Goal: Transaction & Acquisition: Purchase product/service

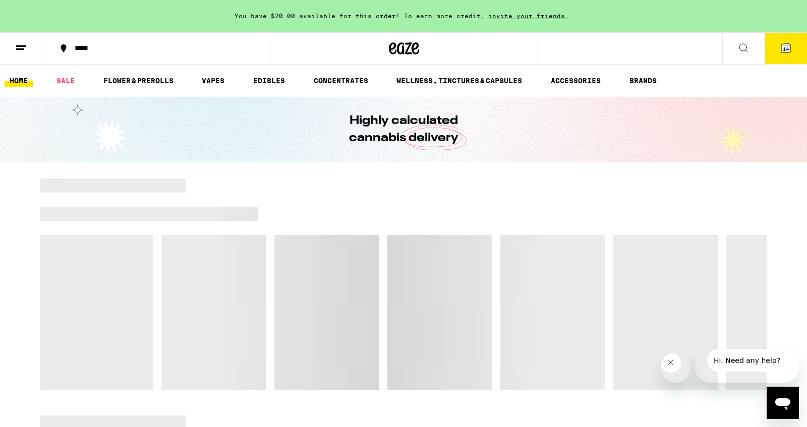
click at [783, 51] on span "14" at bounding box center [786, 49] width 6 height 6
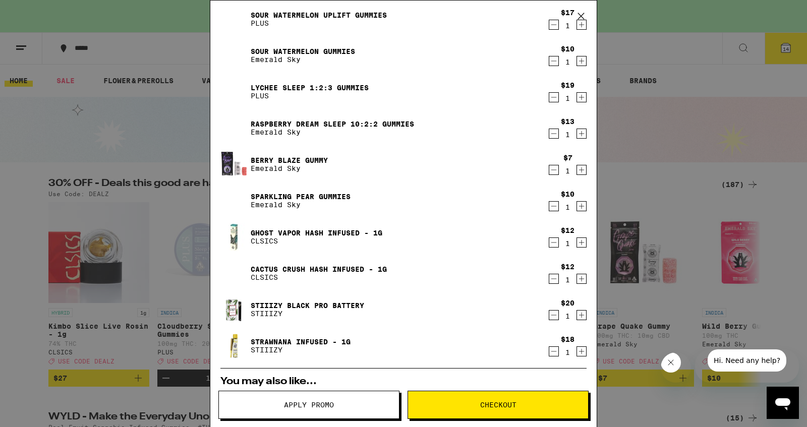
scroll to position [211, 0]
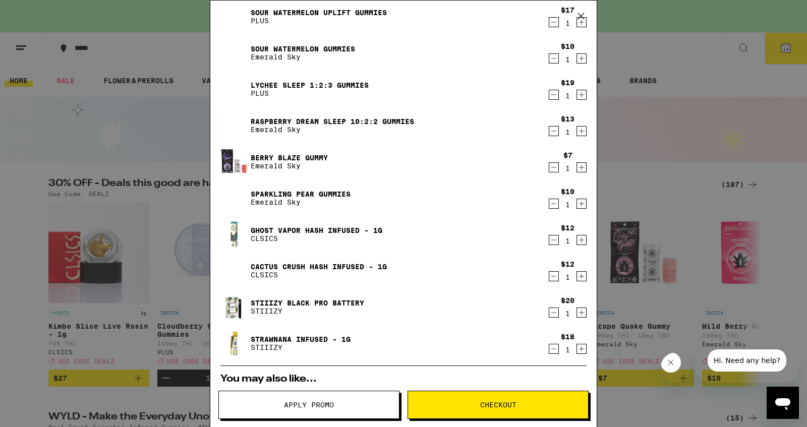
click at [373, 228] on link "Ghost Vapor Hash Infused - 1g" at bounding box center [317, 230] width 132 height 8
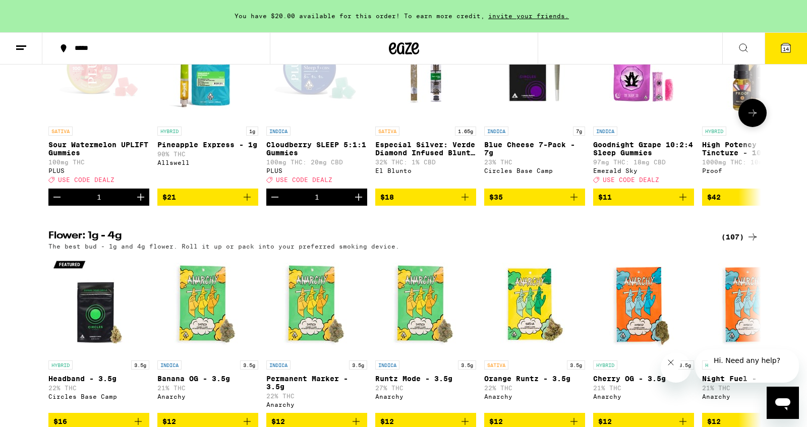
scroll to position [1090, 0]
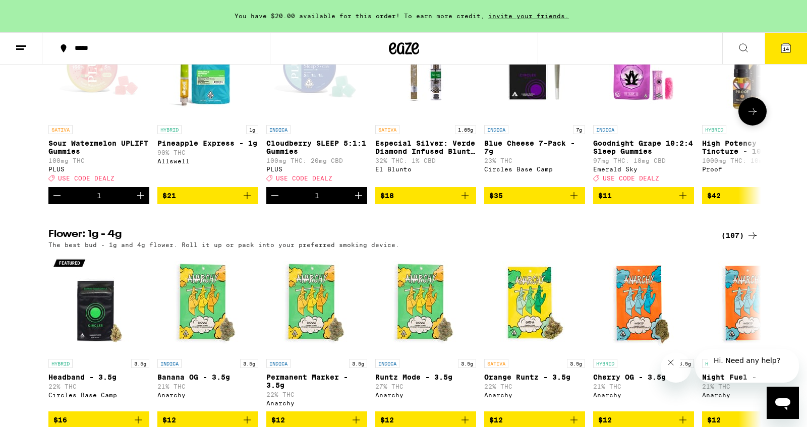
click at [199, 202] on span "$21" at bounding box center [207, 196] width 91 height 12
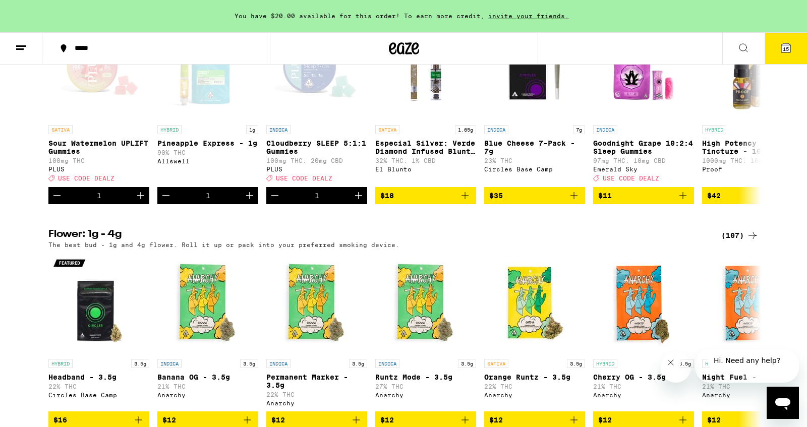
click at [786, 46] on span "15" at bounding box center [786, 49] width 6 height 6
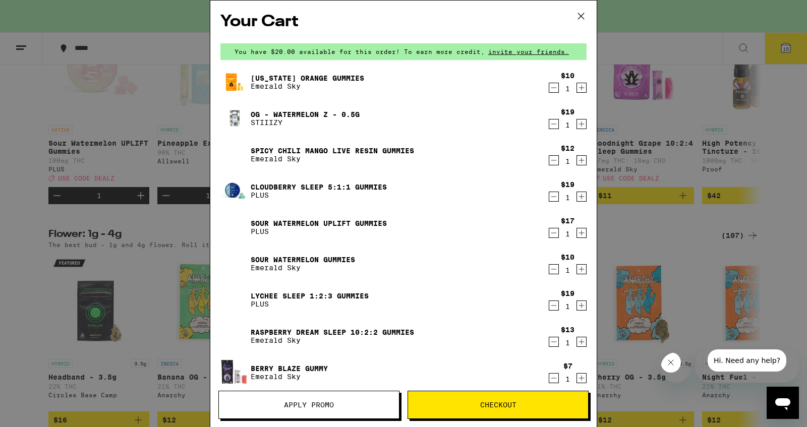
click at [556, 126] on icon "Decrement" at bounding box center [553, 124] width 9 height 12
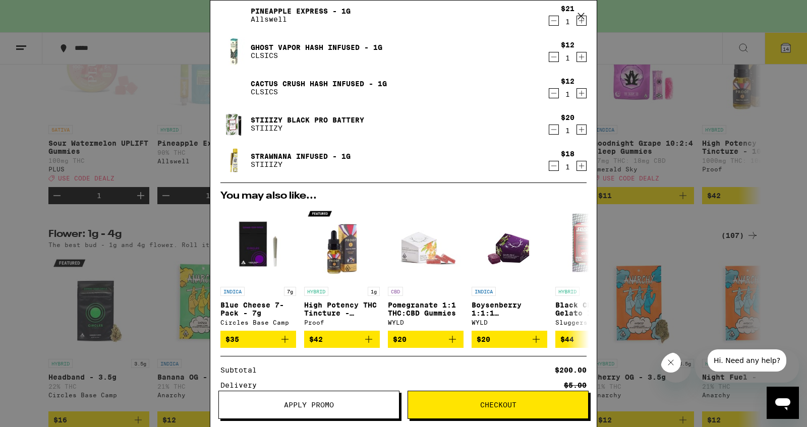
scroll to position [396, 0]
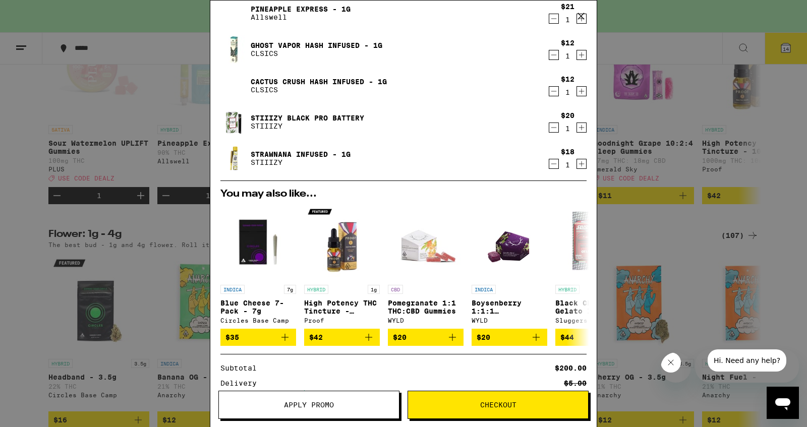
click at [324, 408] on span "Apply Promo" at bounding box center [309, 404] width 50 height 7
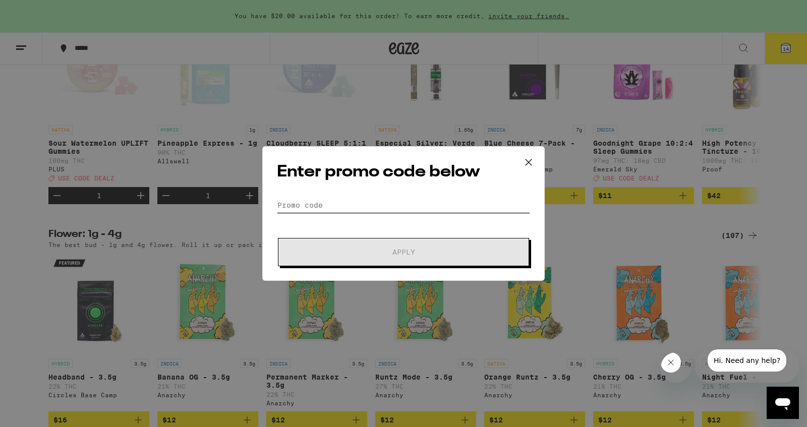
click at [350, 203] on input "Promo Code" at bounding box center [403, 205] width 253 height 15
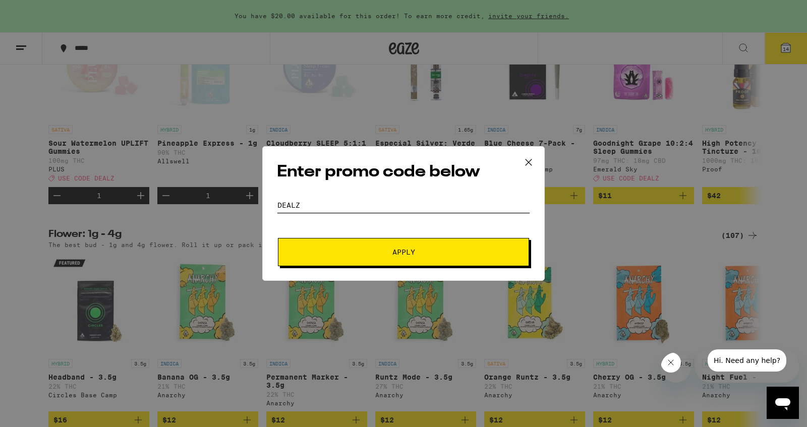
type input "DEALZ"
click at [367, 253] on span "Apply" at bounding box center [404, 252] width 182 height 7
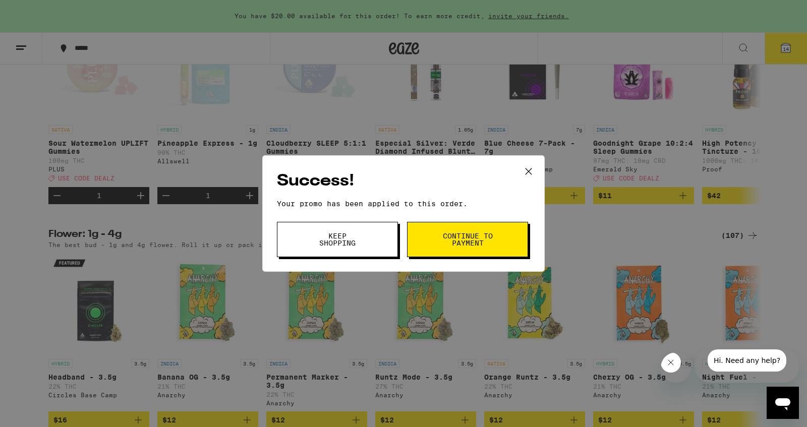
click at [466, 238] on span "Continue to payment" at bounding box center [467, 239] width 51 height 14
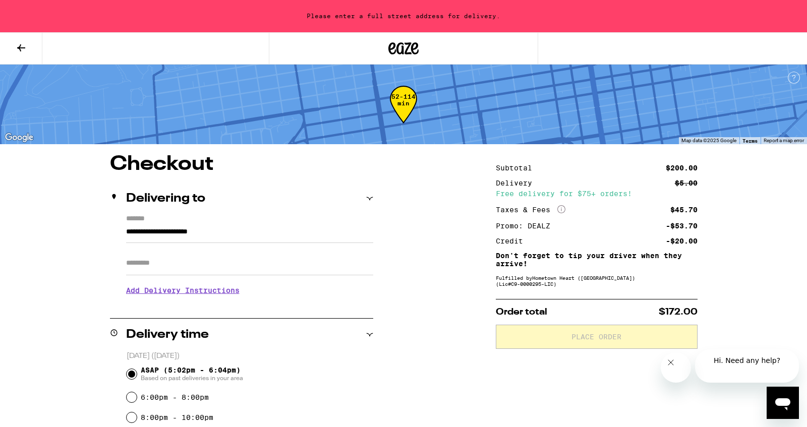
click at [204, 219] on label "*******" at bounding box center [249, 220] width 247 height 11
click at [204, 226] on input "**********" at bounding box center [249, 234] width 247 height 17
click at [225, 199] on div "Delivering to" at bounding box center [241, 199] width 263 height 12
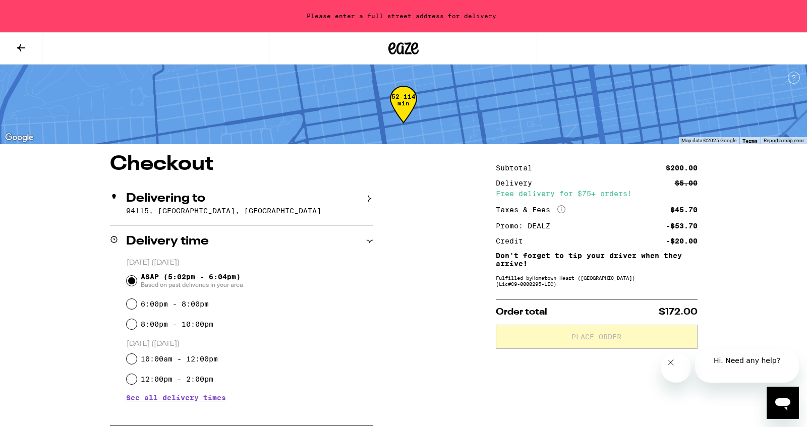
click at [365, 193] on div "Delivering to" at bounding box center [241, 199] width 263 height 12
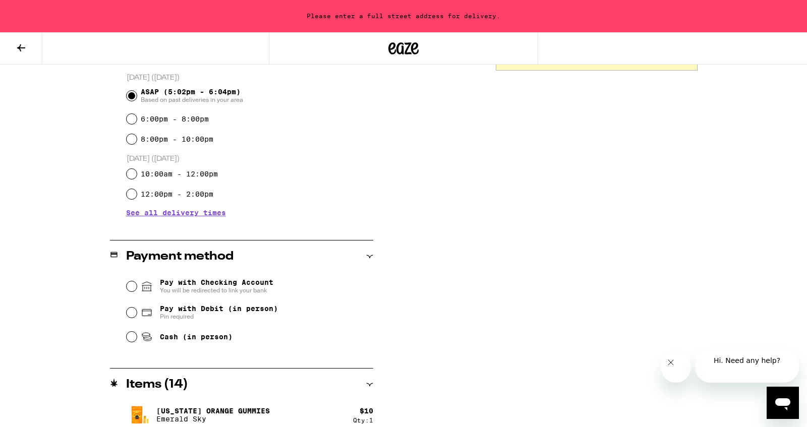
scroll to position [288, 0]
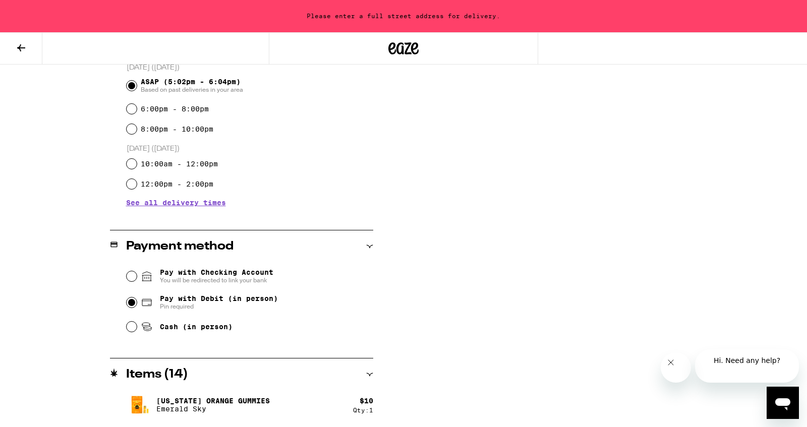
click at [130, 308] on input "Pay with Debit (in person) Pin required" at bounding box center [132, 302] width 10 height 10
radio input "true"
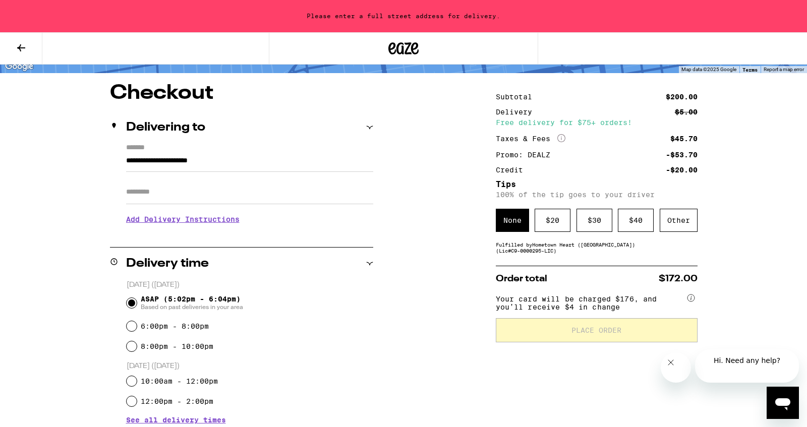
scroll to position [72, 0]
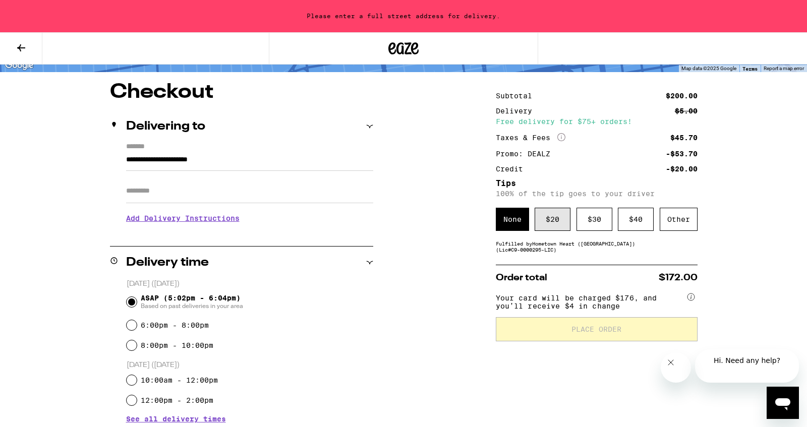
click at [553, 229] on div "$ 20" at bounding box center [552, 219] width 36 height 23
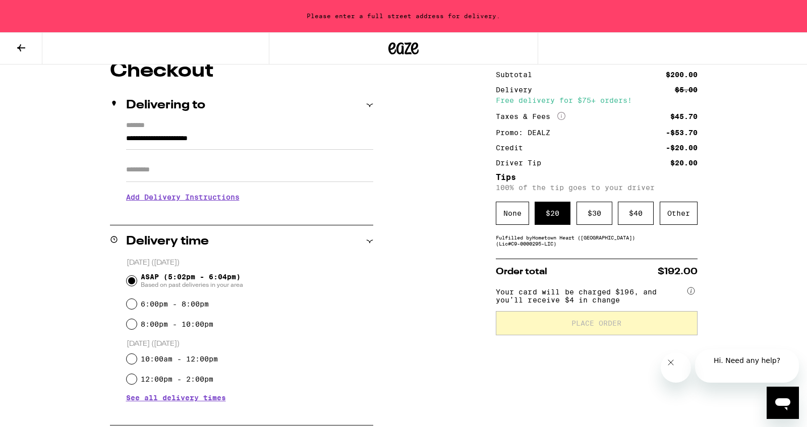
scroll to position [96, 0]
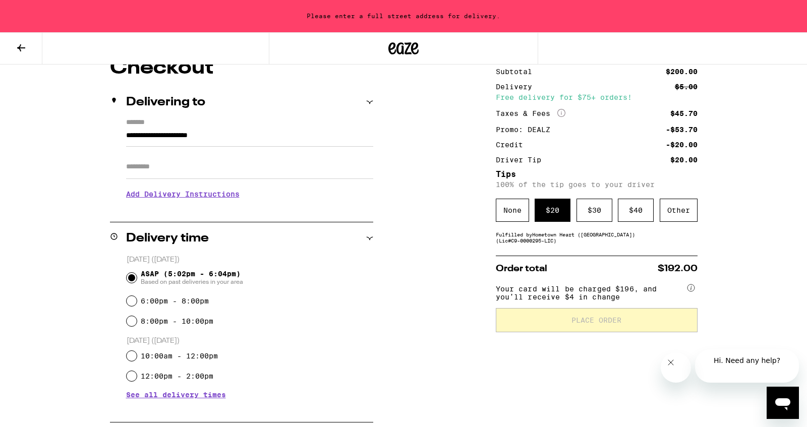
click at [203, 169] on input "Apt/Suite" at bounding box center [249, 167] width 247 height 24
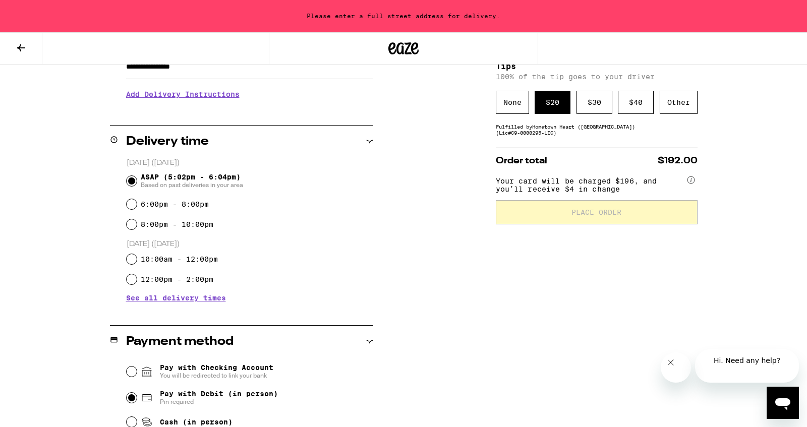
scroll to position [205, 0]
type input "**********"
click at [130, 209] on input "6:00pm - 8:00pm" at bounding box center [132, 204] width 10 height 10
radio input "true"
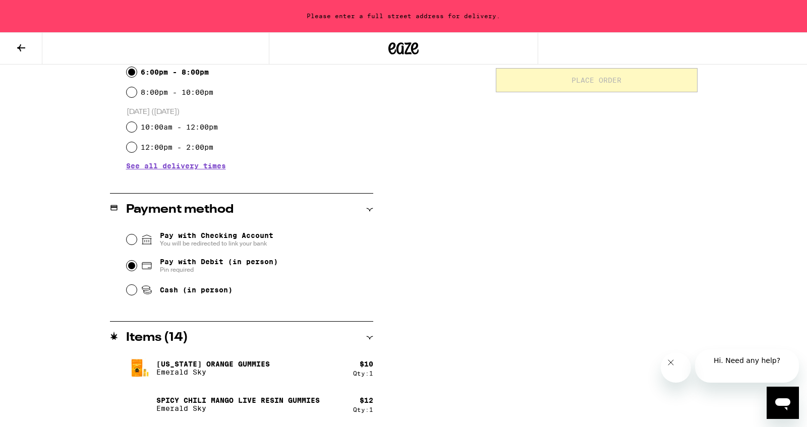
scroll to position [341, 0]
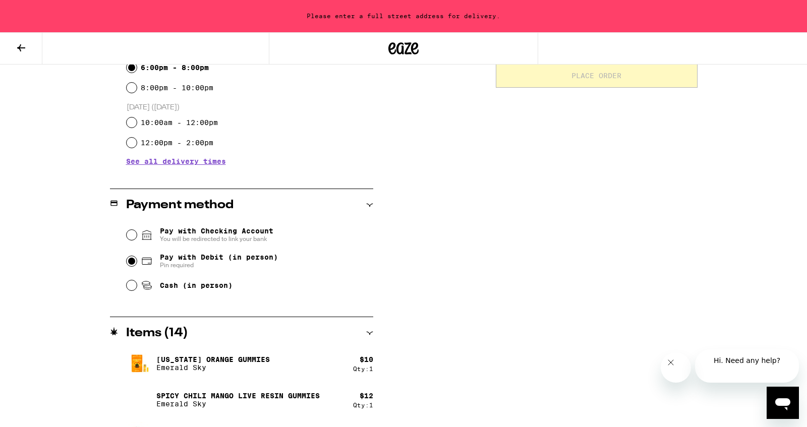
click at [136, 266] on input "Pay with Debit (in person) Pin required" at bounding box center [132, 261] width 10 height 10
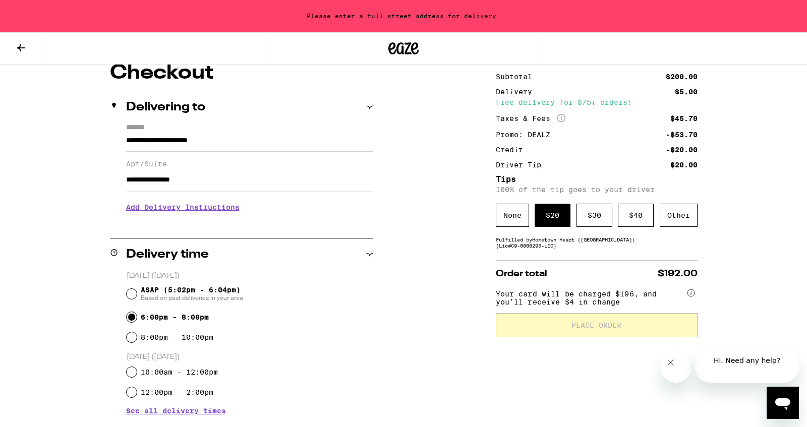
scroll to position [96, 0]
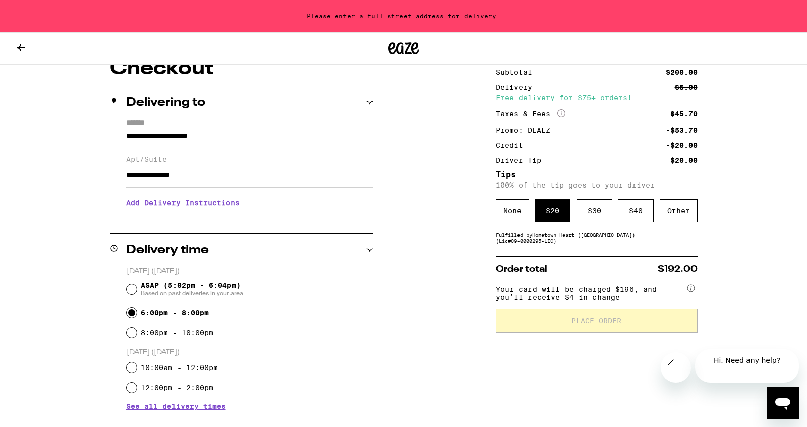
click at [689, 292] on circle at bounding box center [690, 288] width 7 height 7
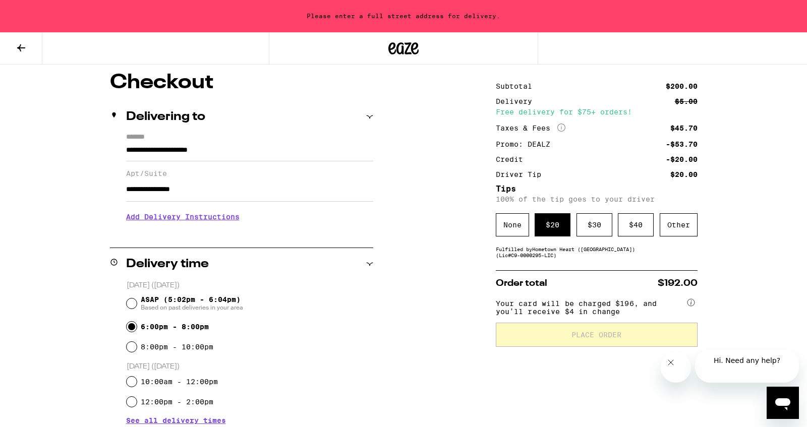
scroll to position [0, 0]
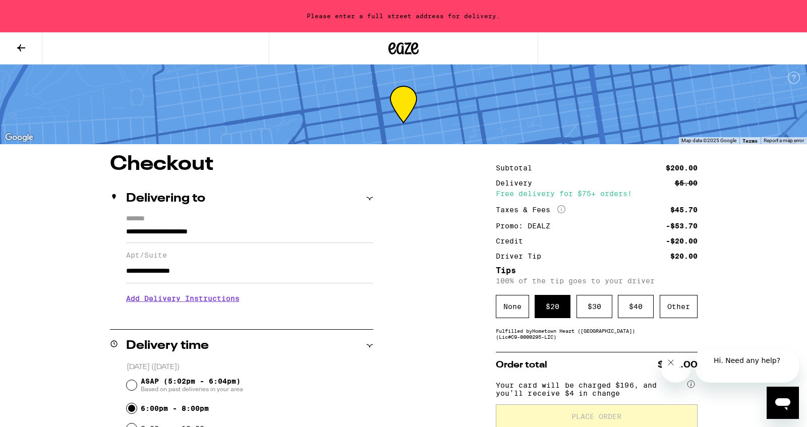
click at [202, 207] on div "Delivering to" at bounding box center [241, 199] width 263 height 32
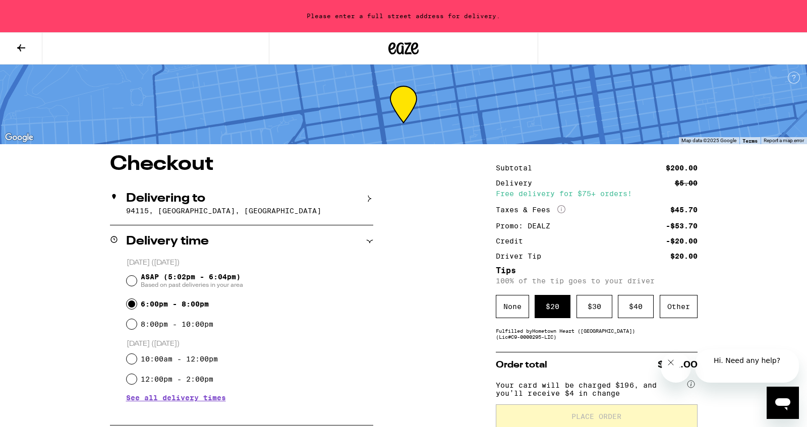
click at [368, 196] on icon at bounding box center [369, 199] width 3 height 7
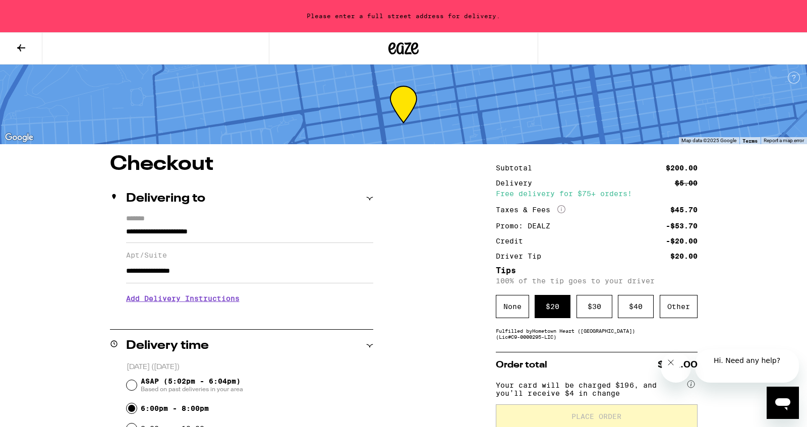
click at [170, 192] on div "Delivering to" at bounding box center [241, 199] width 263 height 32
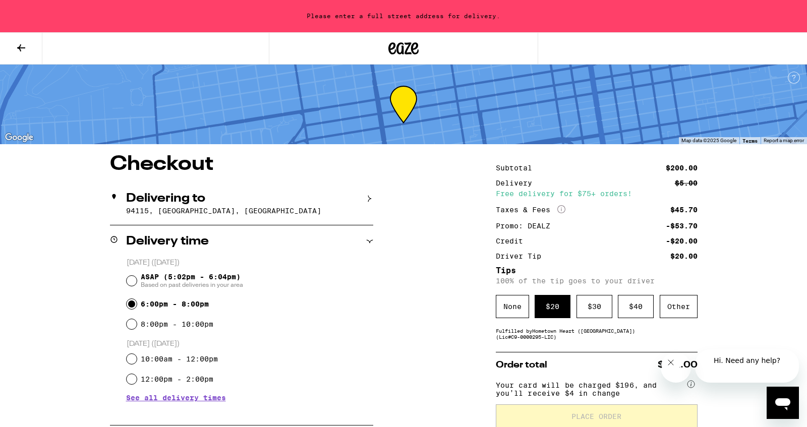
click at [166, 215] on p "94115, San Francisco, CA" at bounding box center [249, 211] width 247 height 8
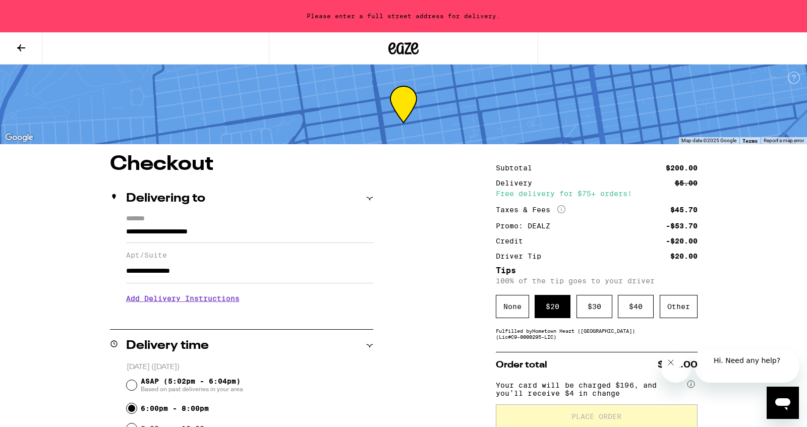
click at [144, 216] on label "*******" at bounding box center [249, 220] width 247 height 11
click at [144, 226] on input "**********" at bounding box center [249, 234] width 247 height 17
click at [201, 216] on label "*******" at bounding box center [249, 220] width 247 height 11
click at [201, 226] on input "**********" at bounding box center [249, 234] width 247 height 17
click at [182, 219] on label "*******" at bounding box center [249, 220] width 247 height 11
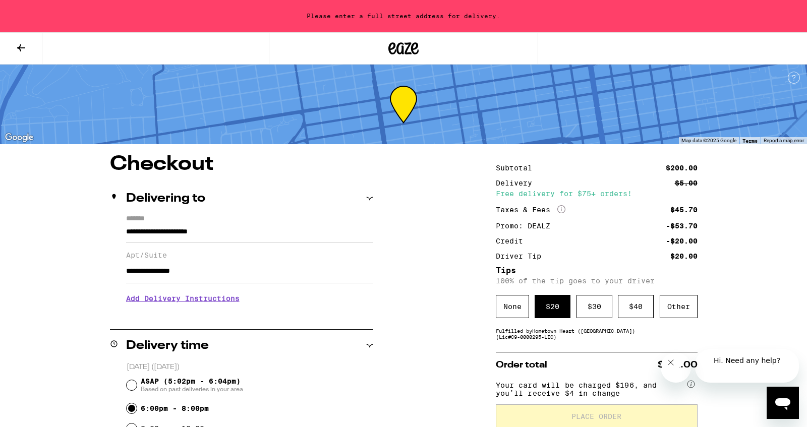
click at [182, 226] on input "**********" at bounding box center [249, 234] width 247 height 17
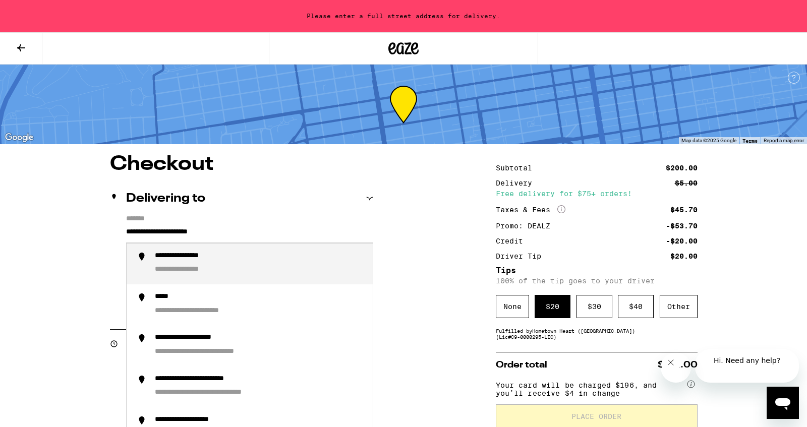
click at [159, 219] on label "*******" at bounding box center [249, 220] width 247 height 11
click at [159, 226] on input "**********" at bounding box center [249, 234] width 247 height 17
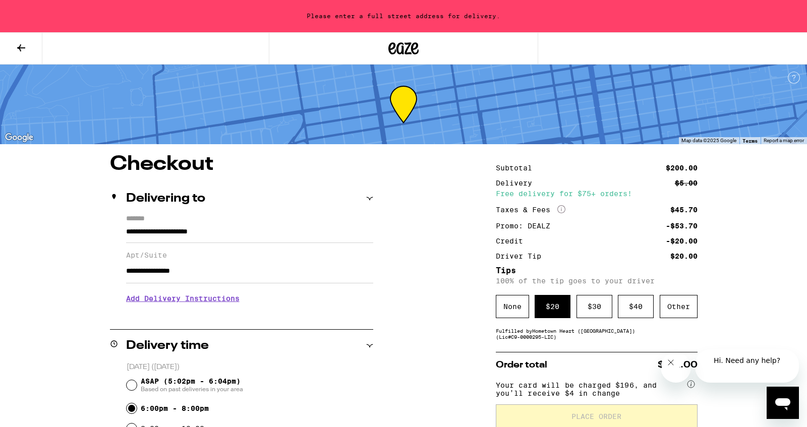
click at [159, 219] on label "*******" at bounding box center [249, 220] width 247 height 11
click at [159, 226] on input "**********" at bounding box center [249, 234] width 247 height 17
click at [370, 196] on icon at bounding box center [369, 198] width 7 height 7
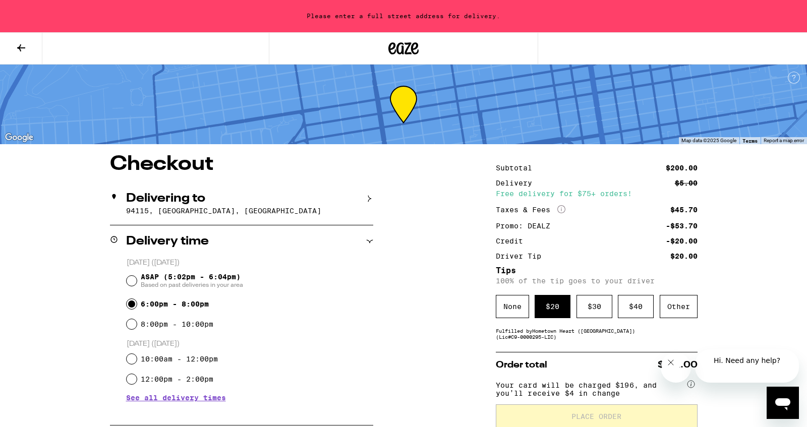
click at [215, 204] on div "Delivering to" at bounding box center [241, 199] width 263 height 12
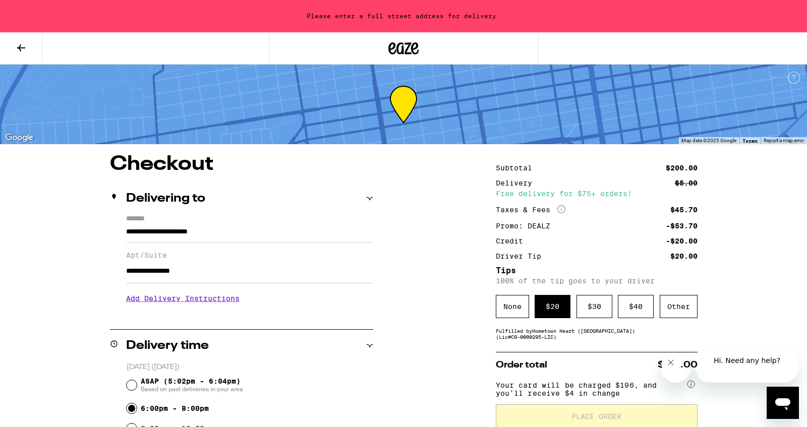
click at [167, 217] on label "*******" at bounding box center [249, 220] width 247 height 11
click at [167, 226] on input "**********" at bounding box center [249, 234] width 247 height 17
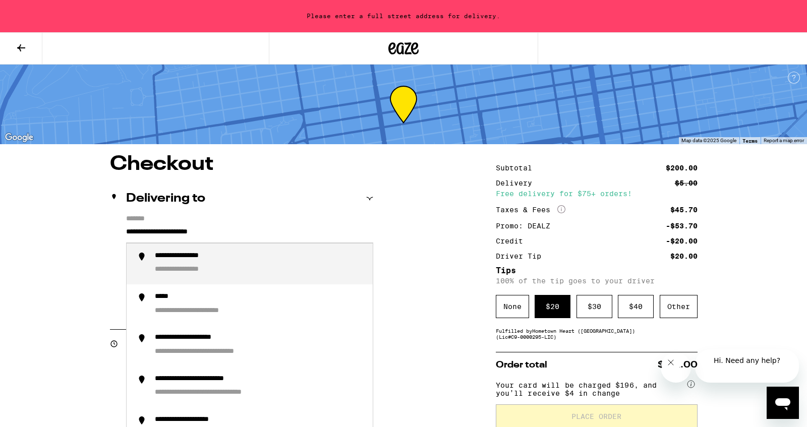
click at [167, 217] on label "*******" at bounding box center [249, 220] width 247 height 11
click at [167, 226] on input "**********" at bounding box center [249, 234] width 247 height 17
click at [274, 227] on input "**********" at bounding box center [249, 234] width 247 height 17
click at [176, 209] on div "Delivering to" at bounding box center [241, 199] width 263 height 32
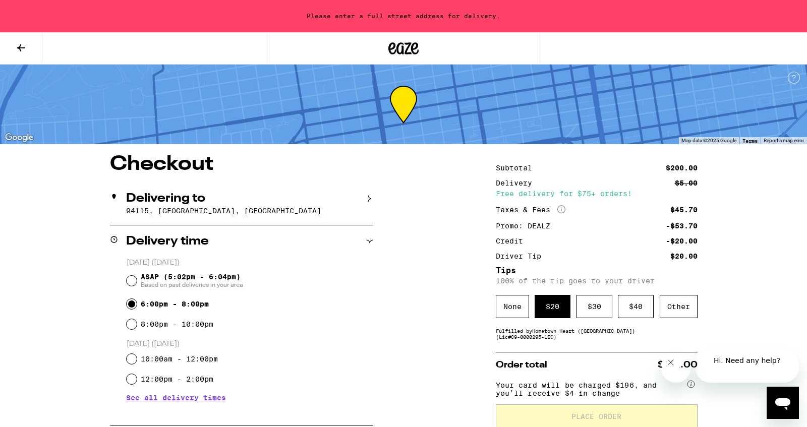
click at [176, 215] on p "94115, San Francisco, CA" at bounding box center [249, 211] width 247 height 8
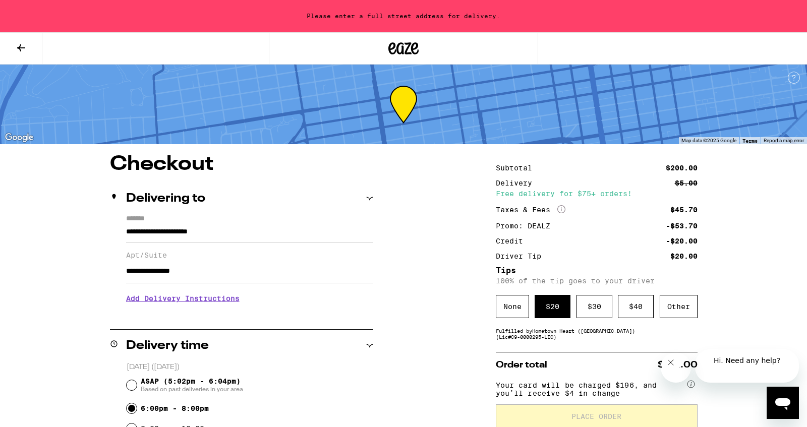
click at [134, 207] on div "Delivering to" at bounding box center [241, 199] width 263 height 32
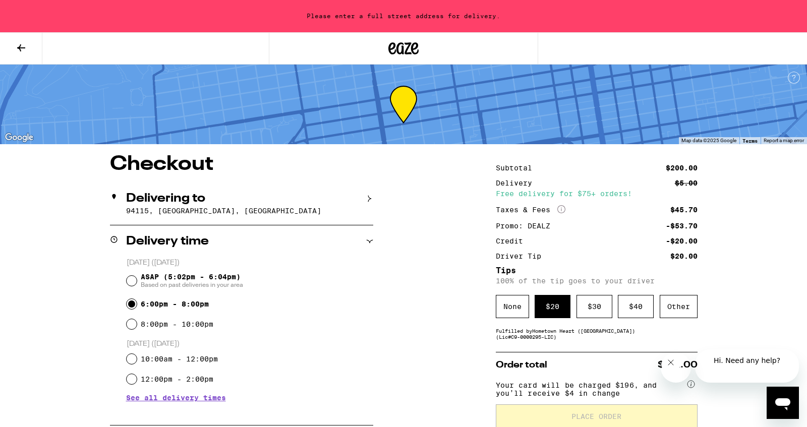
click at [369, 200] on icon at bounding box center [369, 199] width 3 height 7
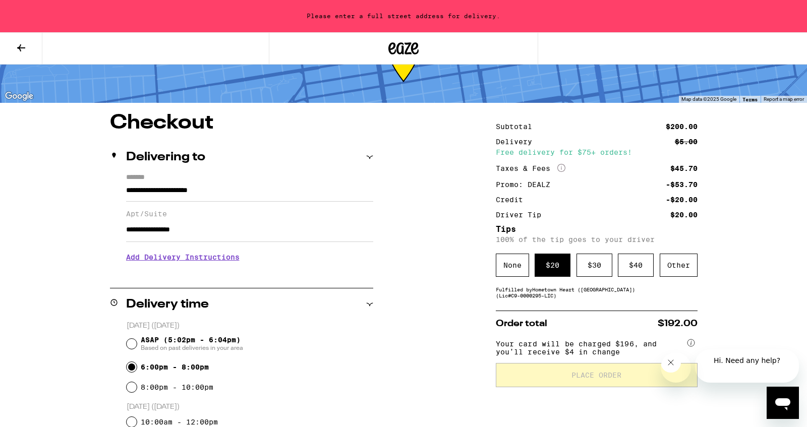
scroll to position [45, 0]
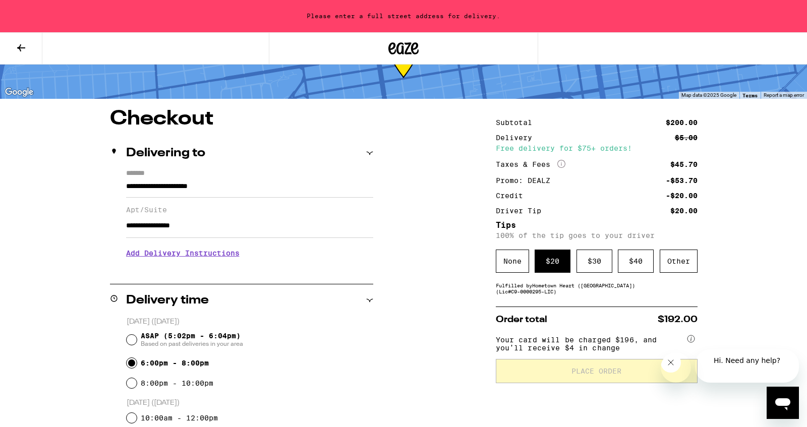
click at [249, 258] on h3 "Add Delivery Instructions" at bounding box center [249, 253] width 247 height 23
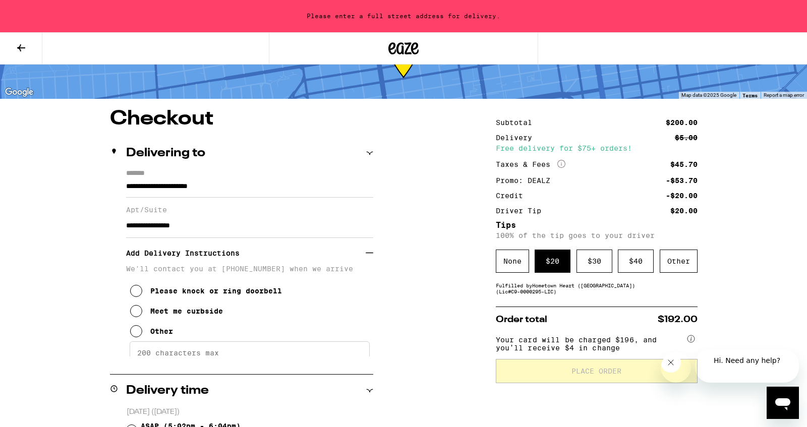
click at [136, 297] on icon at bounding box center [136, 291] width 12 height 12
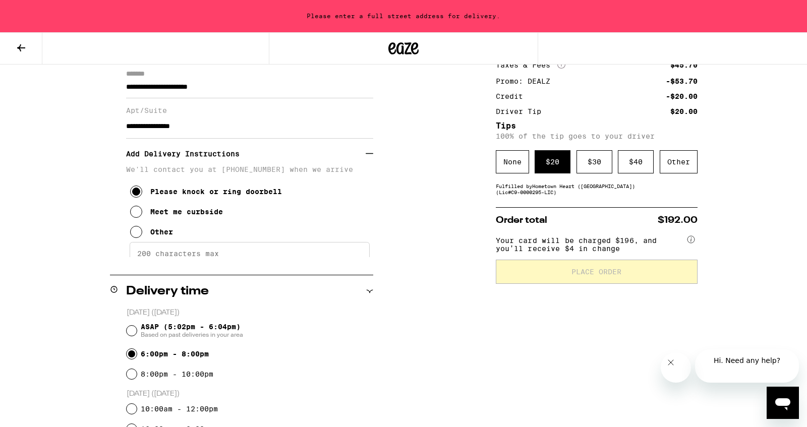
scroll to position [0, 0]
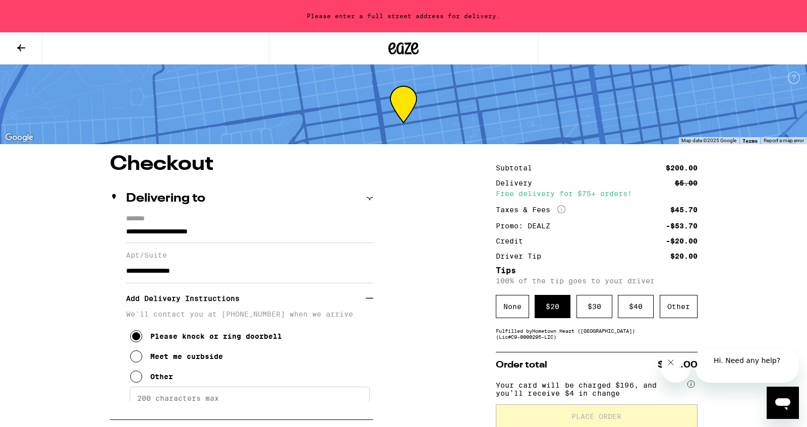
click at [550, 318] on div "$ 20" at bounding box center [552, 306] width 36 height 23
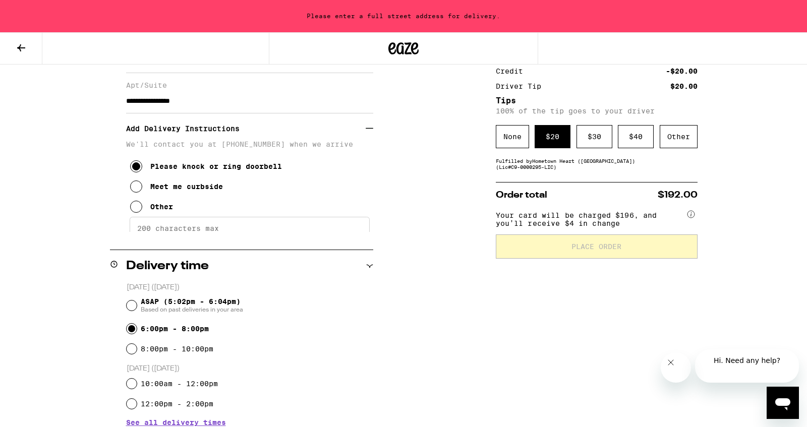
scroll to position [172, 0]
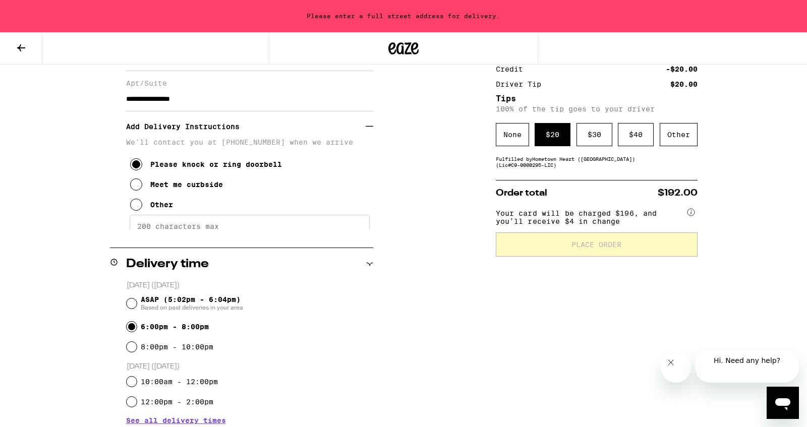
click at [730, 365] on span "Hi. Need any help?" at bounding box center [746, 360] width 67 height 8
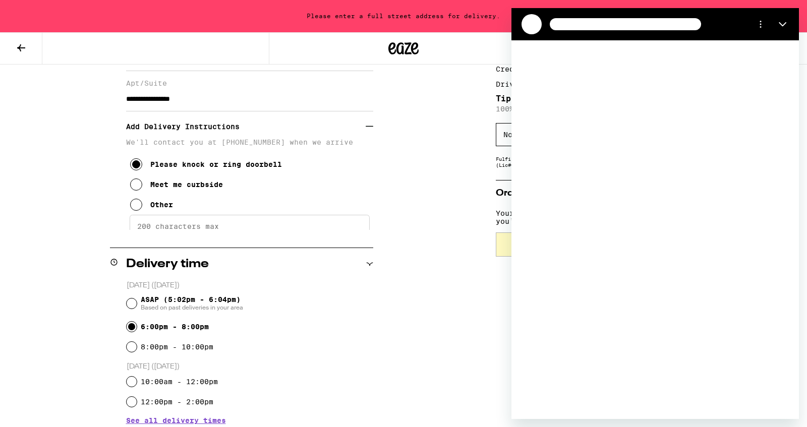
scroll to position [0, 0]
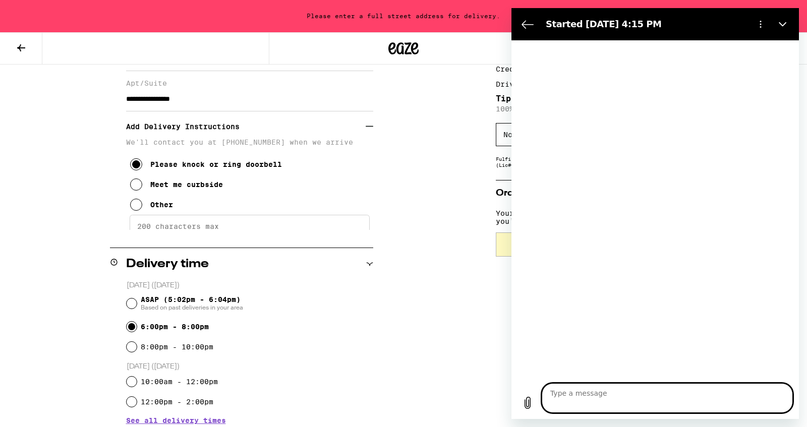
type textarea "x"
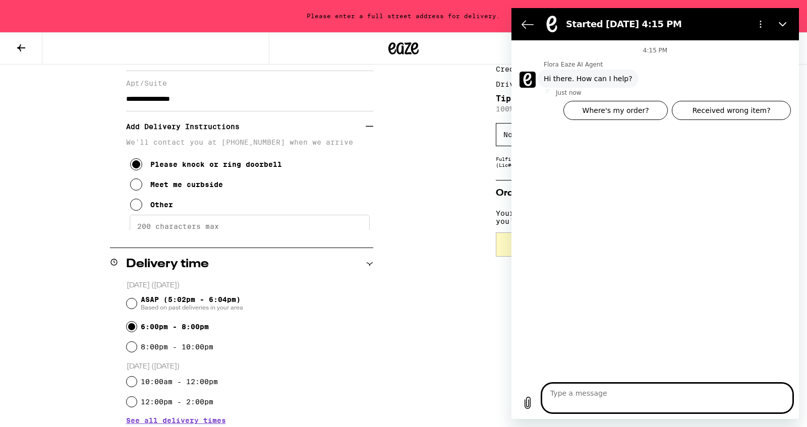
type textarea "T"
type textarea "x"
type textarea "Tr"
type textarea "x"
type textarea "Trt"
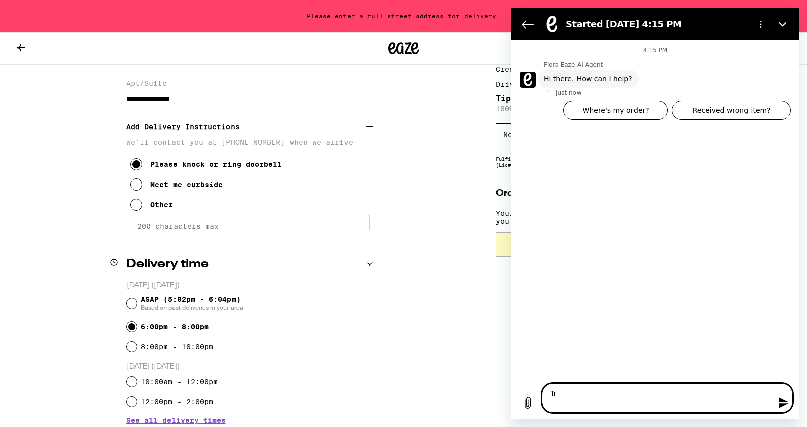
type textarea "x"
type textarea "Tr"
type textarea "x"
type textarea "Try"
type textarea "x"
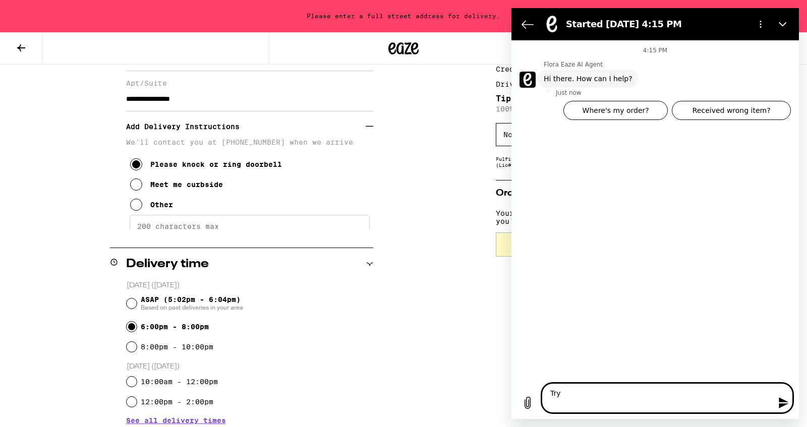
type textarea "Tryi"
type textarea "x"
type textarea "Tryin"
type textarea "x"
type textarea "Trying"
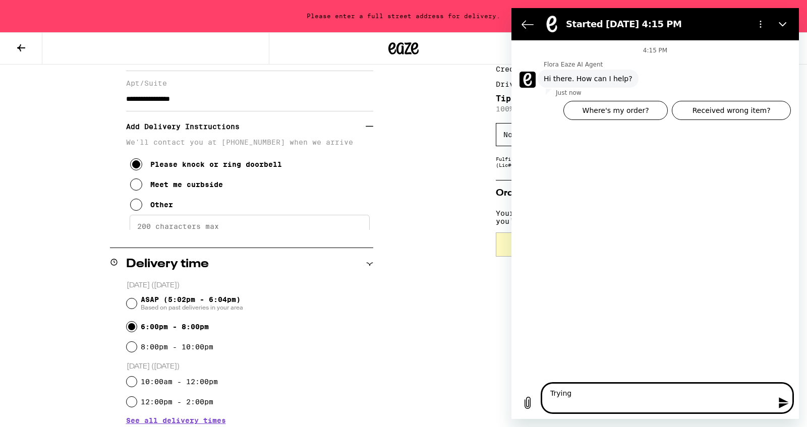
type textarea "x"
type textarea "Trying"
type textarea "x"
type textarea "Trying t"
type textarea "x"
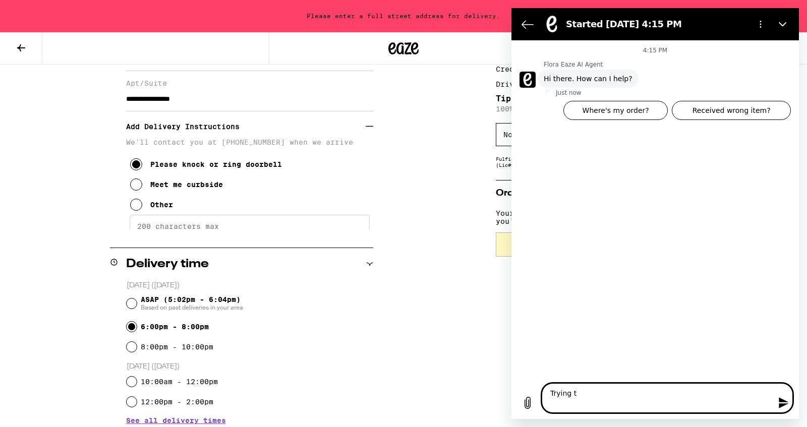
type textarea "Trying to"
type textarea "x"
type textarea "Trying to"
type textarea "x"
type textarea "Trying to c"
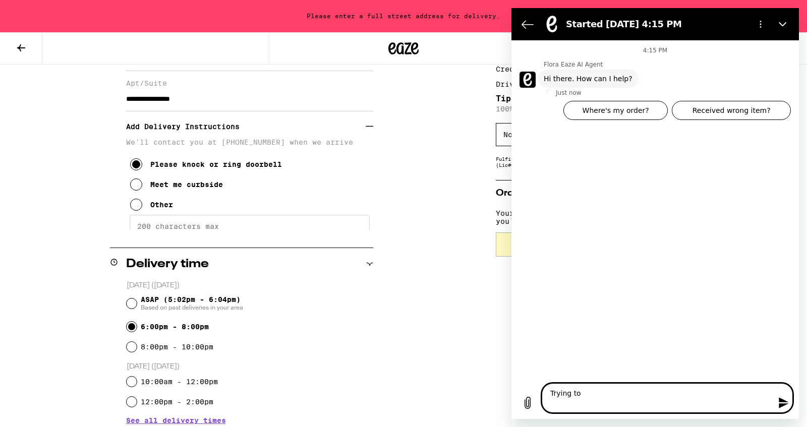
type textarea "x"
type textarea "Trying to ch"
type textarea "x"
type textarea "Trying to che"
type textarea "x"
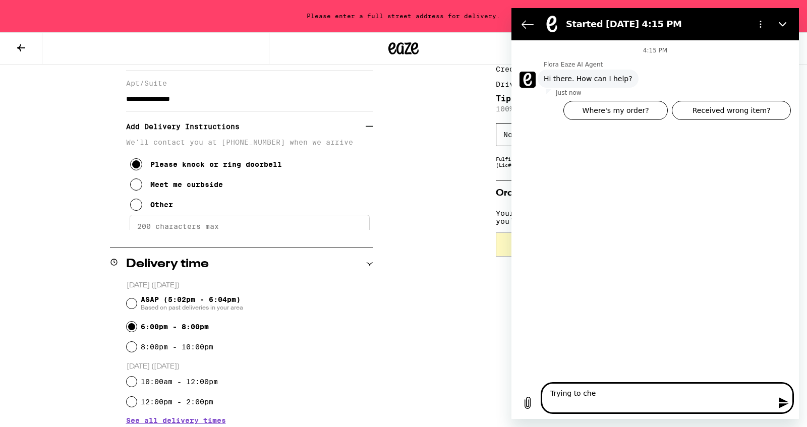
type textarea "Trying to chec"
type textarea "x"
type textarea "Trying to check"
type textarea "x"
type textarea "Trying to check"
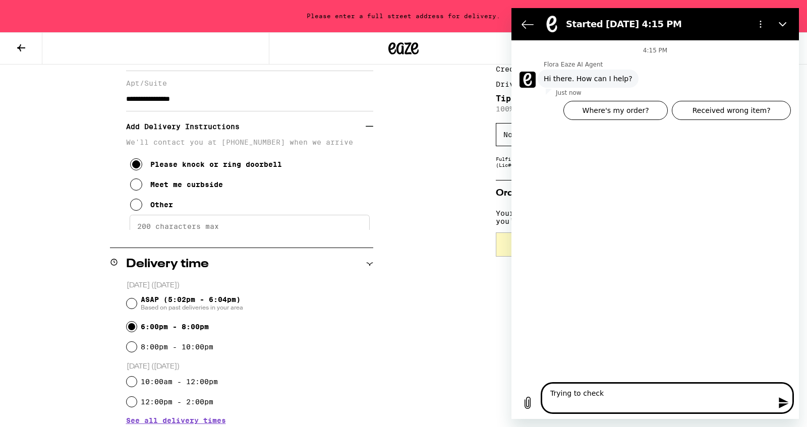
type textarea "x"
type textarea "Trying to check o"
type textarea "x"
type textarea "Trying to check ou"
type textarea "x"
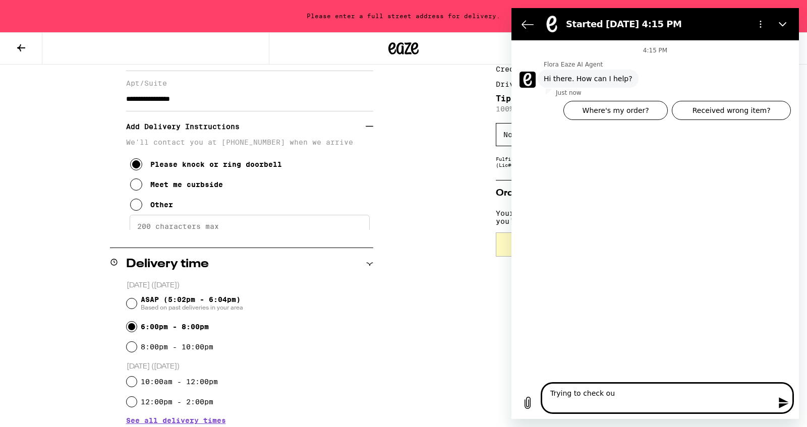
type textarea "Trying to check out"
type textarea "x"
type textarea "Trying to check out"
type textarea "x"
type textarea "Trying to check out b"
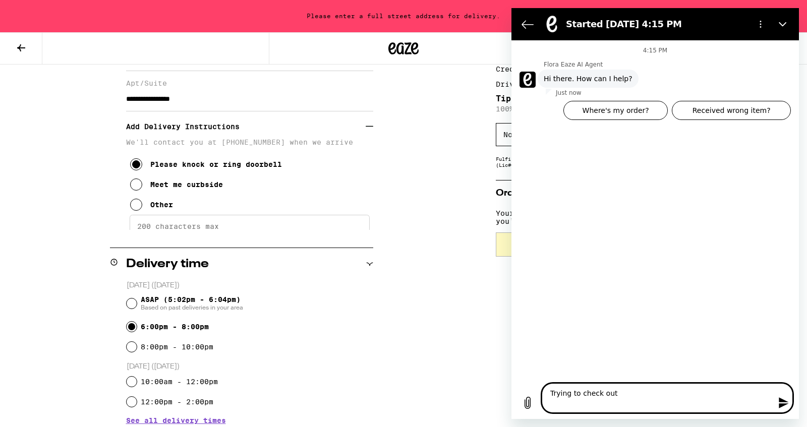
type textarea "x"
type textarea "Trying to check out bu"
type textarea "x"
type textarea "Trying to check out but"
type textarea "x"
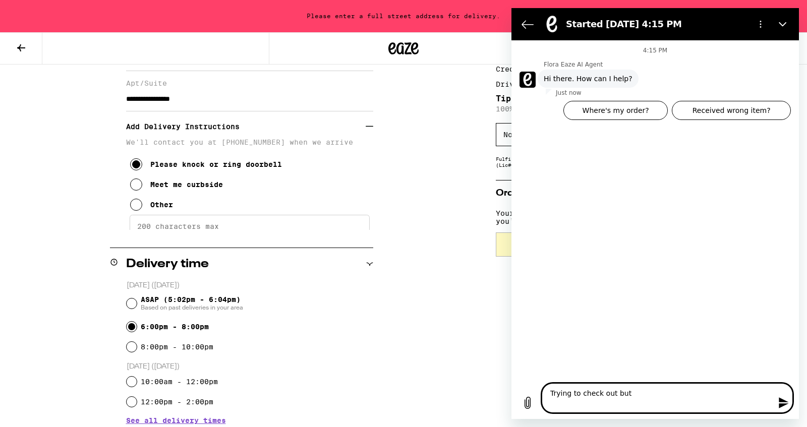
type textarea "Trying to check out but"
type textarea "x"
type textarea "Trying to check out but s"
type textarea "x"
type textarea "Trying to check out but su"
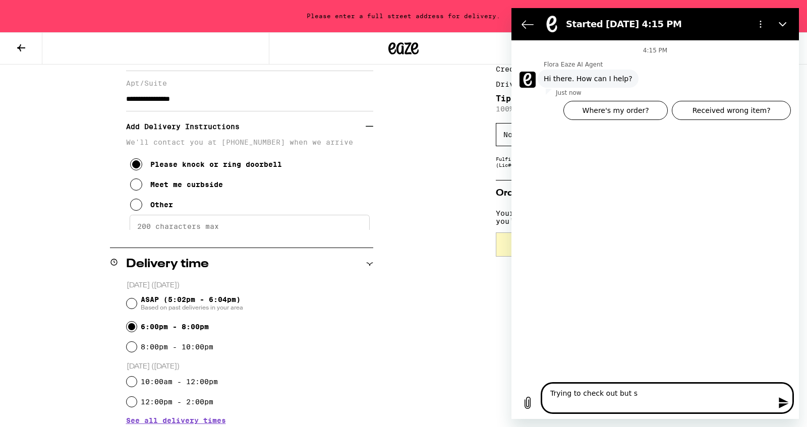
type textarea "x"
type textarea "Trying to check out but sub"
type textarea "x"
type textarea "Trying to check out but submn"
type textarea "x"
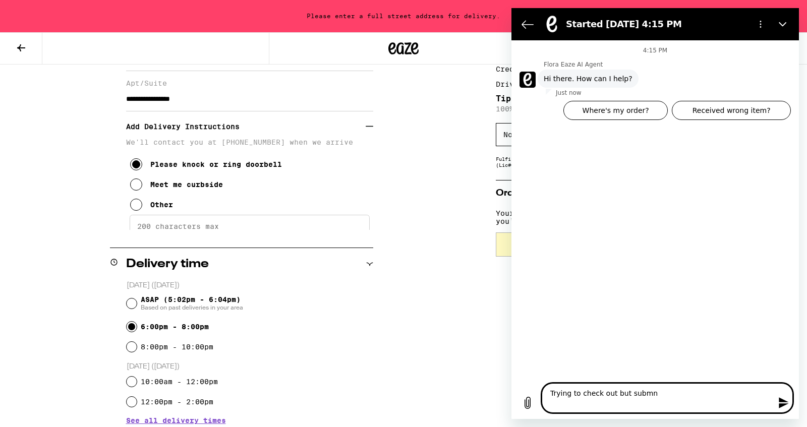
type textarea "Trying to check out but submni"
type textarea "x"
type textarea "Trying to check out but submnit"
type textarea "x"
type textarea "Trying to check out but submni"
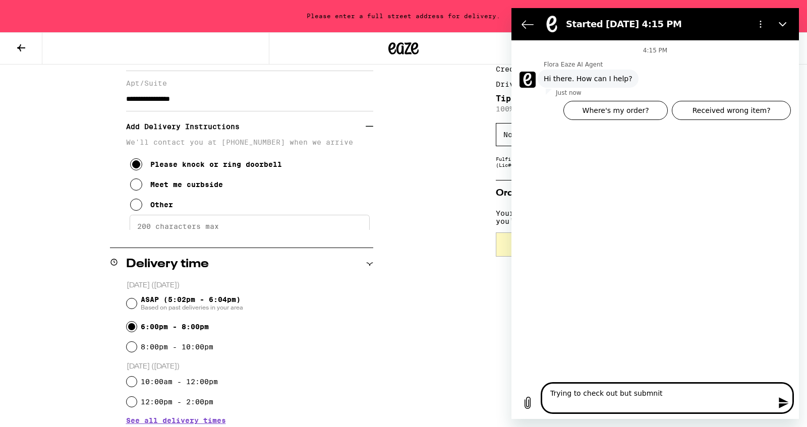
type textarea "x"
type textarea "Trying to check out but submn"
type textarea "x"
type textarea "Trying to check out but subm"
type textarea "x"
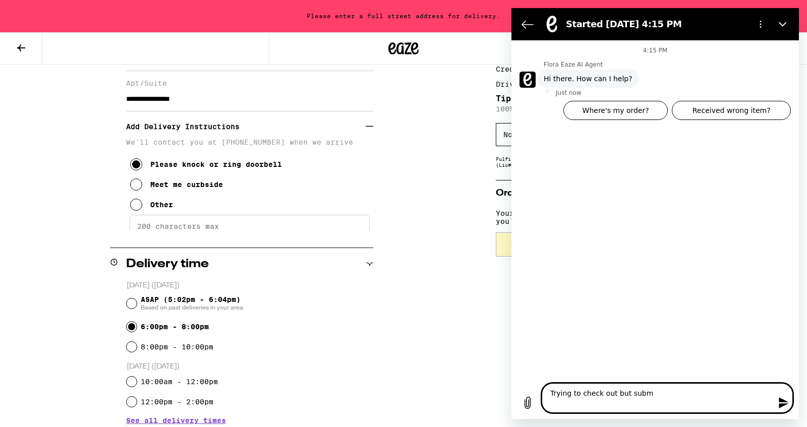
type textarea "Trying to check out but submi"
type textarea "x"
type textarea "Trying to check out but submit"
type textarea "x"
type textarea "Trying to check out but submit"
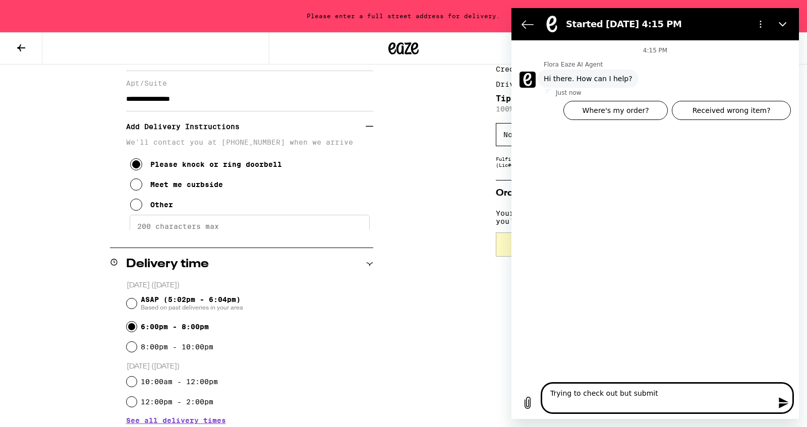
type textarea "x"
type textarea "Trying to check out but submit b"
type textarea "x"
type textarea "Trying to check out but submit bu"
type textarea "x"
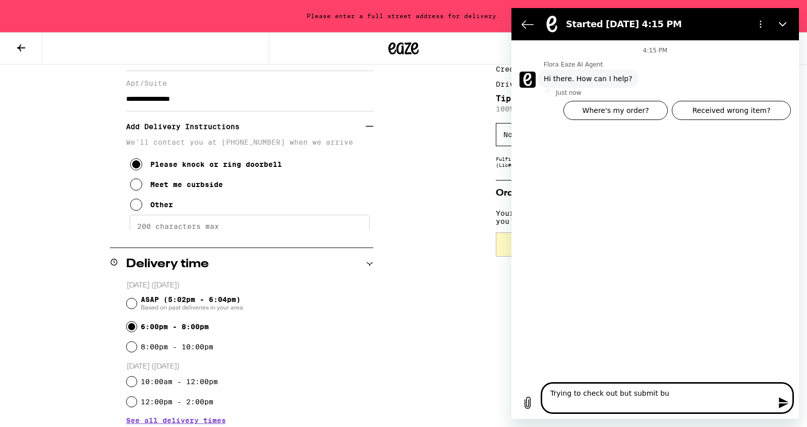
type textarea "Trying to check out but submit but"
type textarea "x"
type textarea "Trying to check out but submit butt"
type textarea "x"
type textarea "Trying to check out but submit butto"
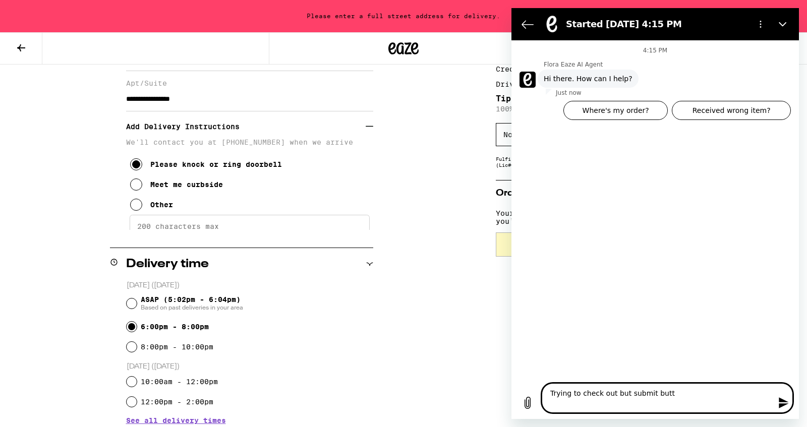
type textarea "x"
type textarea "Trying to check out but submit button"
type textarea "x"
type textarea "Trying to check out but submit button"
type textarea "x"
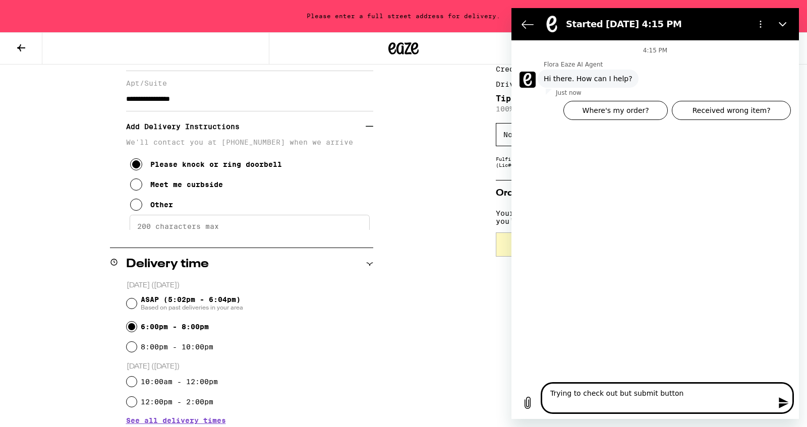
type textarea "Trying to check out but submit button w"
type textarea "x"
type textarea "Trying to check out but submit button wi"
type textarea "x"
type textarea "Trying to check out but submit button wil"
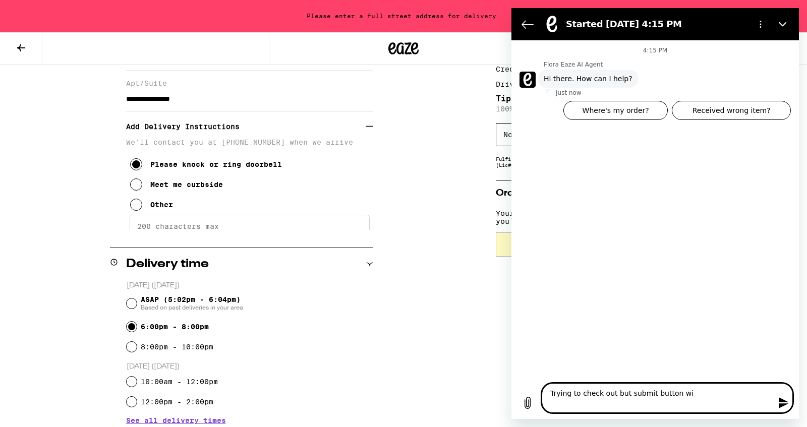
type textarea "x"
type textarea "Trying to check out but submit button will"
type textarea "x"
type textarea "Trying to check out but submit button will"
type textarea "x"
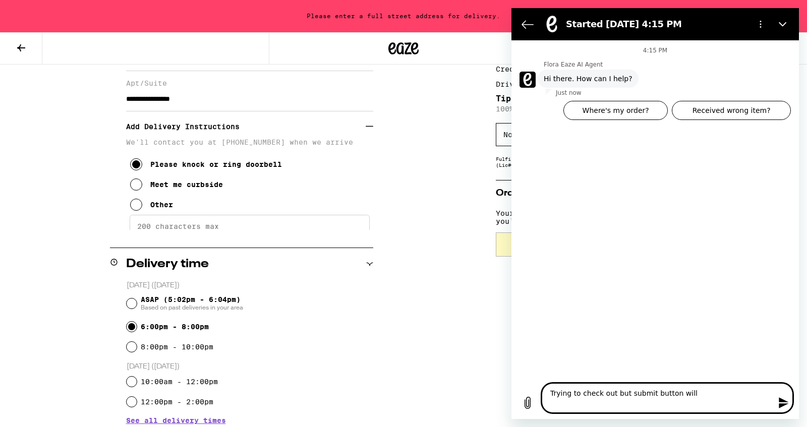
type textarea "Trying to check out but submit button will n"
type textarea "x"
type textarea "Trying to check out but submit button will no"
type textarea "x"
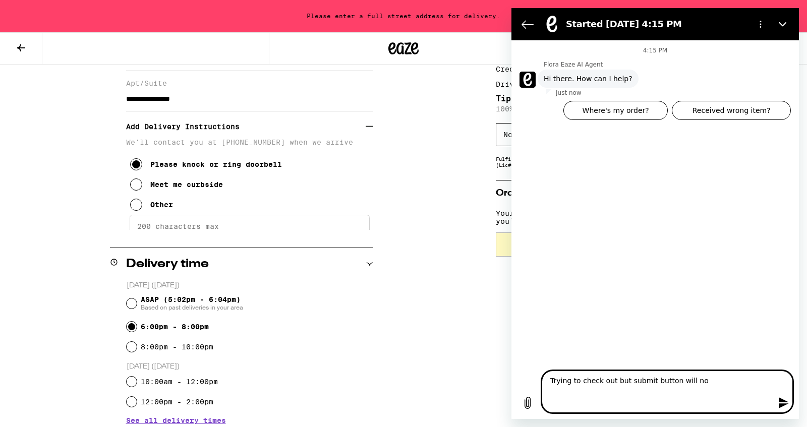
type textarea "Trying to check out but submit button will not"
type textarea "x"
type textarea "Trying to check out but submit button will not"
type textarea "x"
type textarea "Trying to check out but submit button will not l"
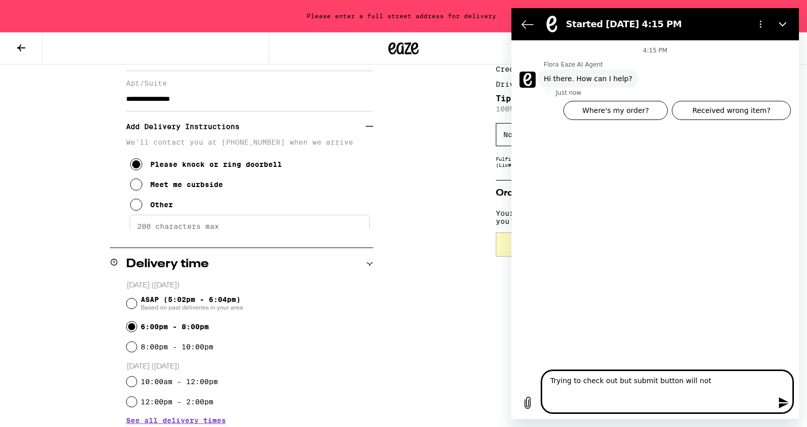
type textarea "x"
type textarea "Trying to check out but submit button will not li"
type textarea "x"
type textarea "Trying to check out but submit button will not lig"
type textarea "x"
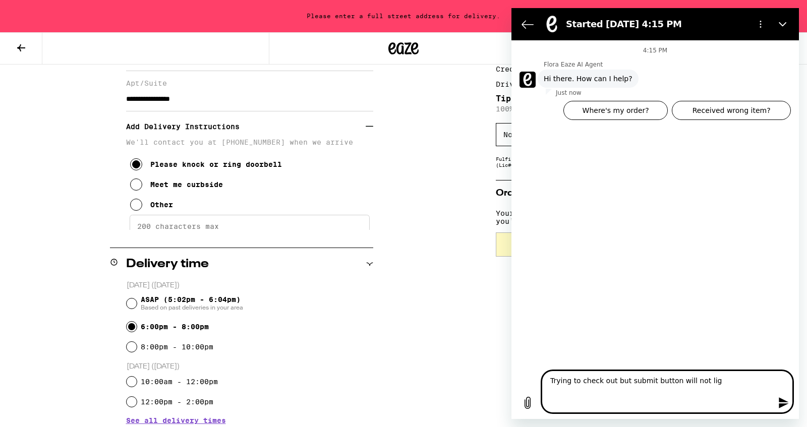
type textarea "Trying to check out but submit button will not ligh"
type textarea "x"
type textarea "Trying to check out but submit button will not light"
type textarea "x"
type textarea "Trying to check out but submit button will not light"
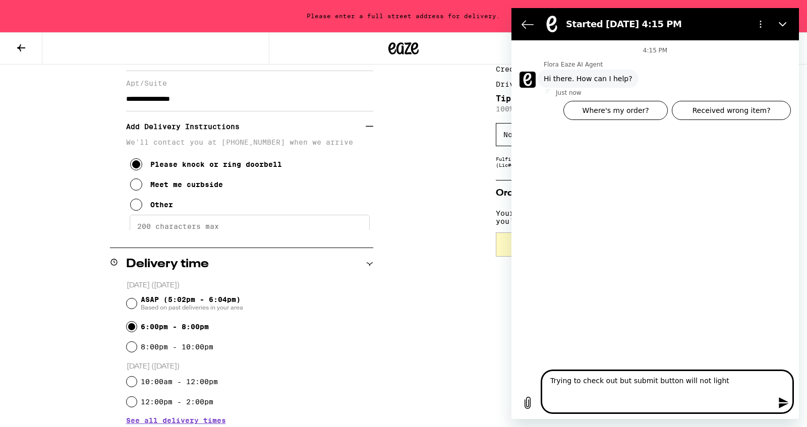
type textarea "x"
type textarea "Trying to check out but submit button will not light u"
type textarea "x"
type textarea "Trying to check out but submit button will not light up"
type textarea "x"
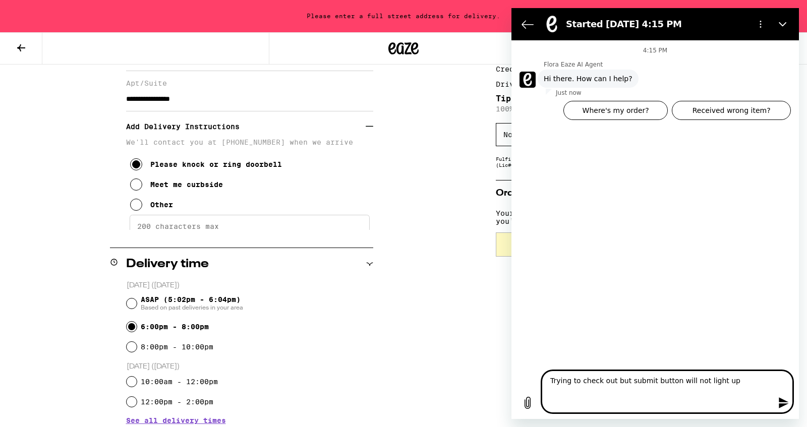
type textarea "Trying to check out but submit button will not light up"
click at [778, 397] on icon "Send message" at bounding box center [784, 403] width 12 height 12
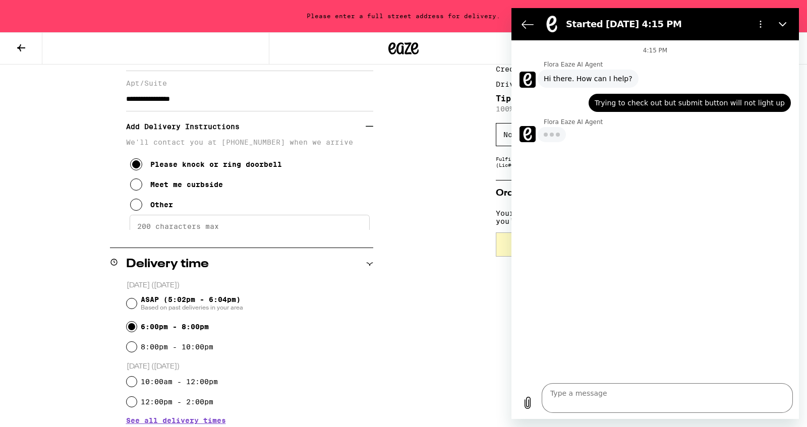
click at [206, 257] on div "Delivery time" at bounding box center [241, 264] width 263 height 32
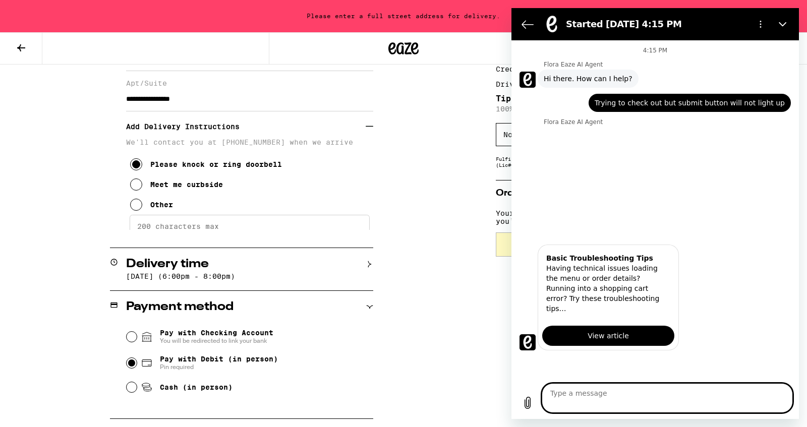
click at [158, 277] on p "September 23 (6:00pm - 8:00pm)" at bounding box center [249, 276] width 247 height 8
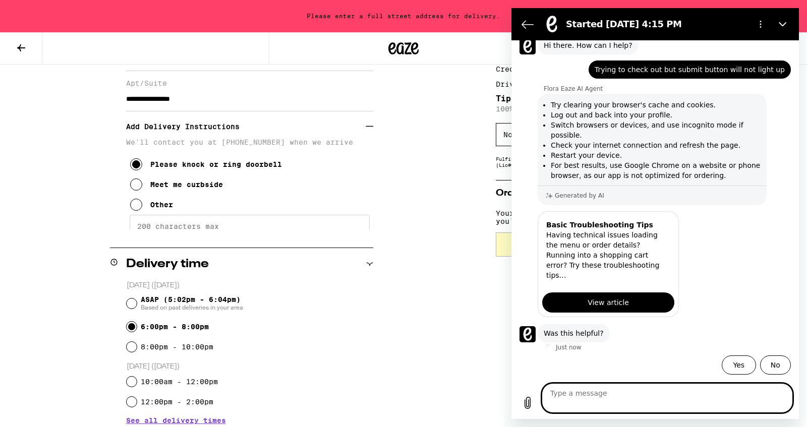
scroll to position [295, 0]
click at [641, 292] on link "View article" at bounding box center [608, 302] width 132 height 20
type textarea "x"
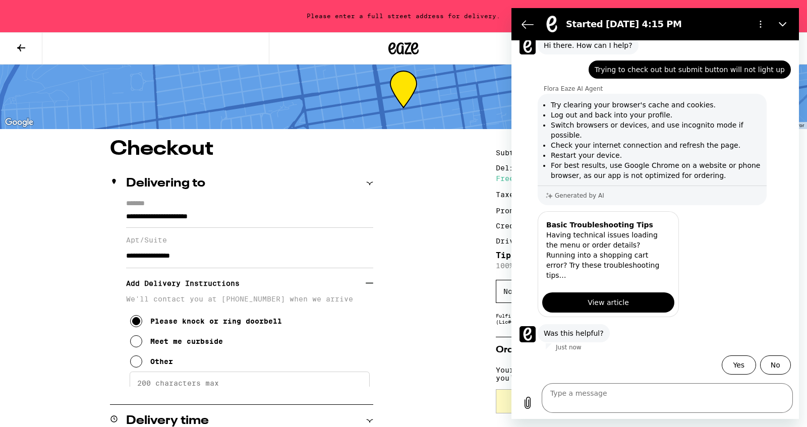
scroll to position [0, 0]
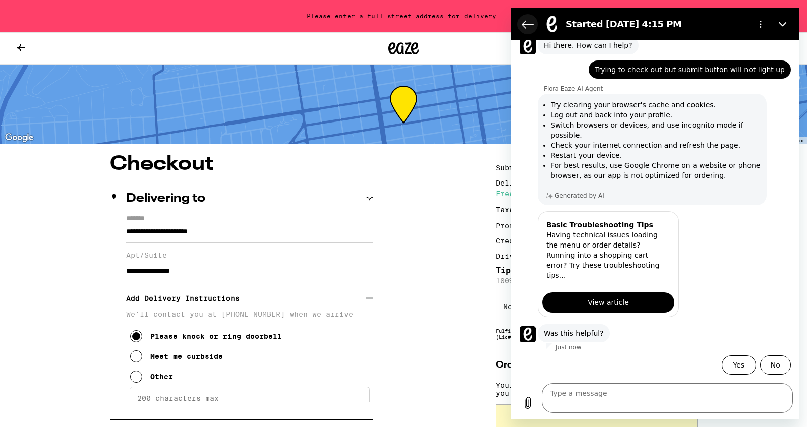
click at [533, 30] on icon "Back to the conversation list" at bounding box center [527, 24] width 12 height 12
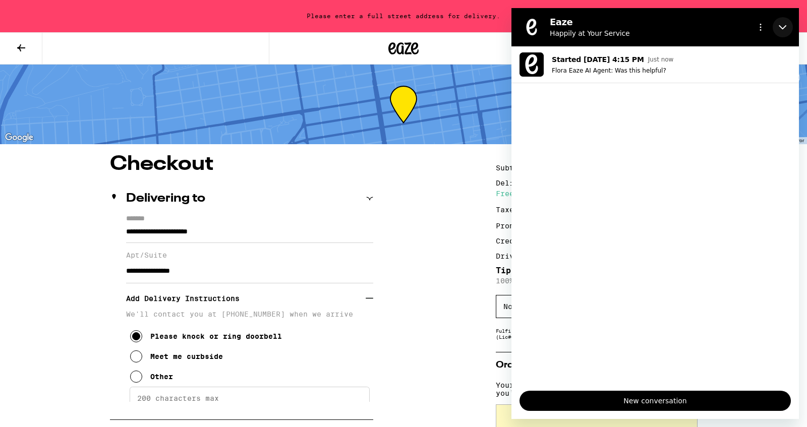
click at [779, 30] on icon "Close" at bounding box center [783, 27] width 8 height 5
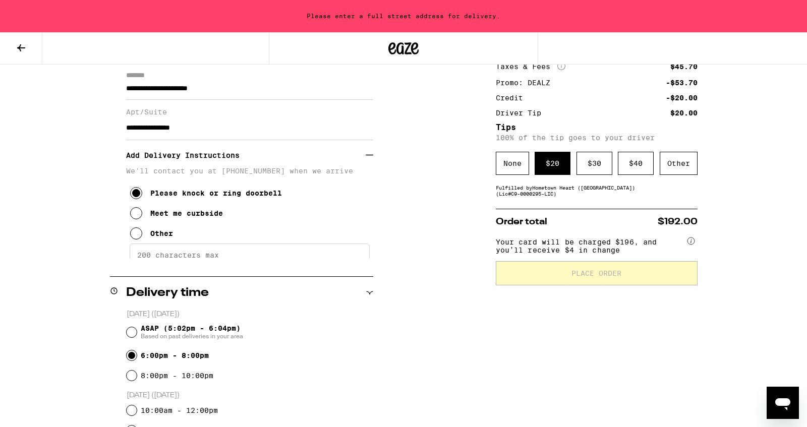
scroll to position [147, 0]
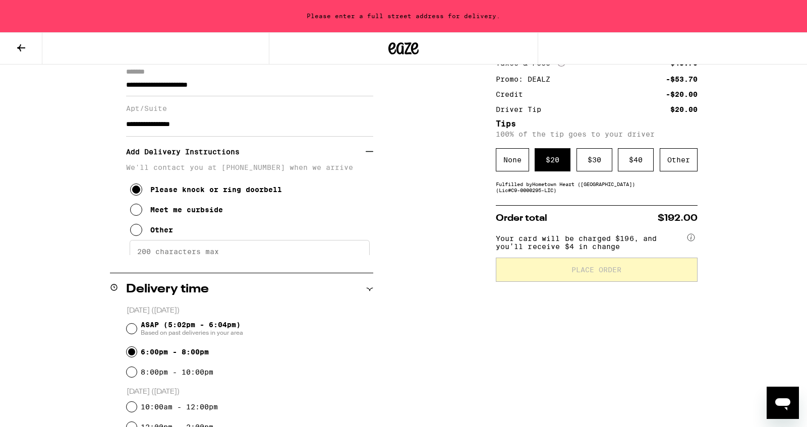
click at [635, 251] on span "Your card will be charged $196, and you’ll receive $4 in change" at bounding box center [591, 241] width 190 height 20
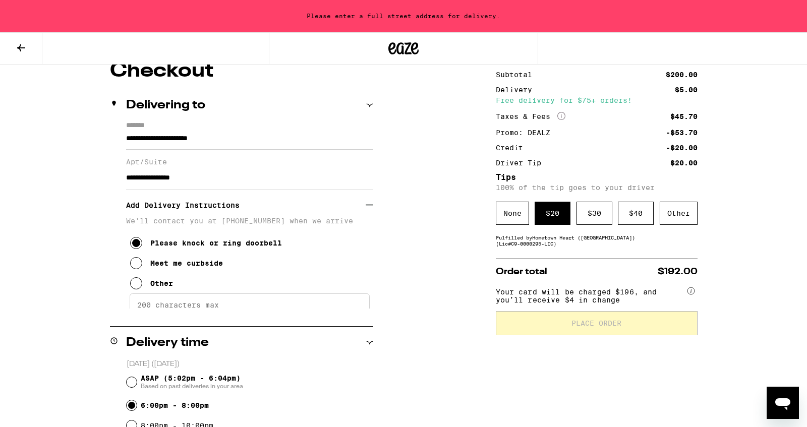
scroll to position [0, 0]
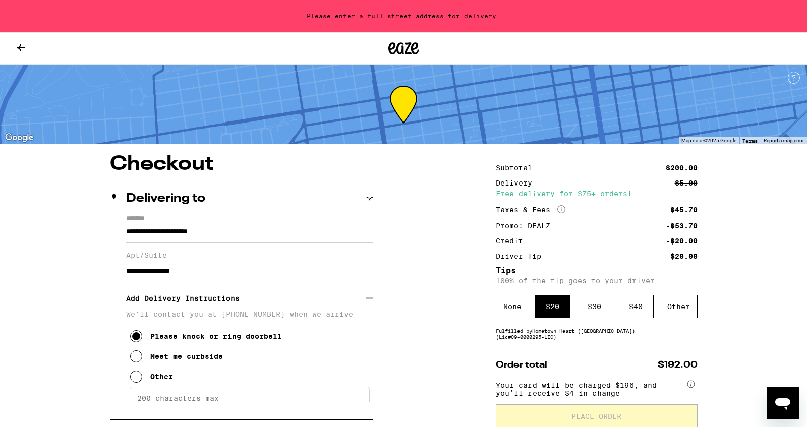
click at [251, 219] on label "*******" at bounding box center [249, 220] width 247 height 11
click at [251, 226] on input "**********" at bounding box center [249, 234] width 247 height 17
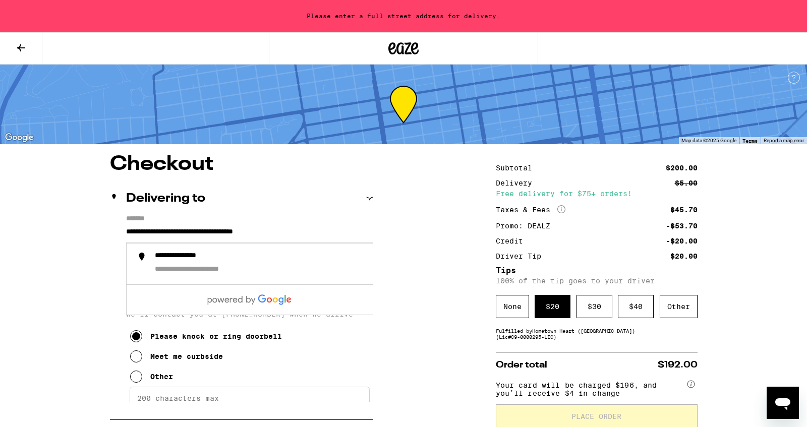
type input "**********"
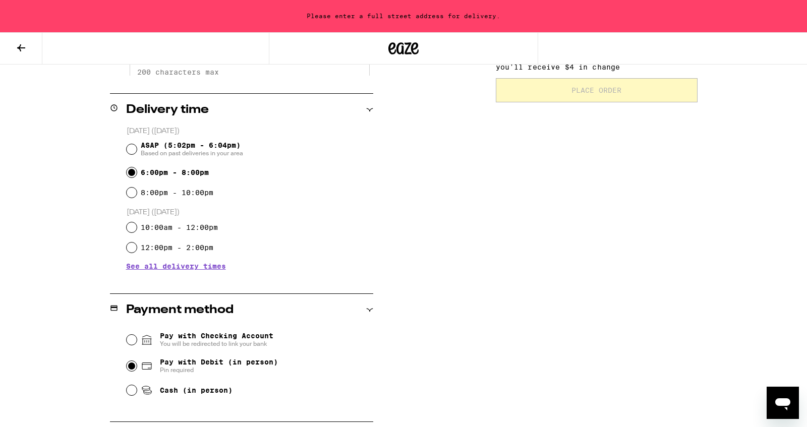
scroll to position [328, 0]
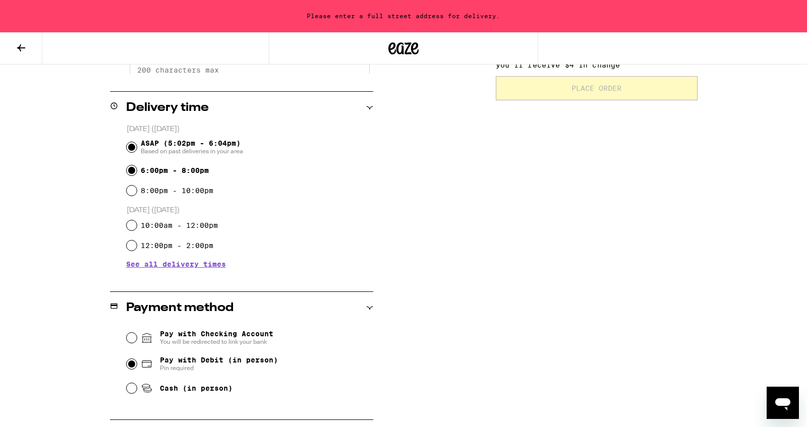
click at [130, 150] on input "ASAP (5:02pm - 6:04pm) Based on past deliveries in your area" at bounding box center [132, 147] width 10 height 10
radio input "true"
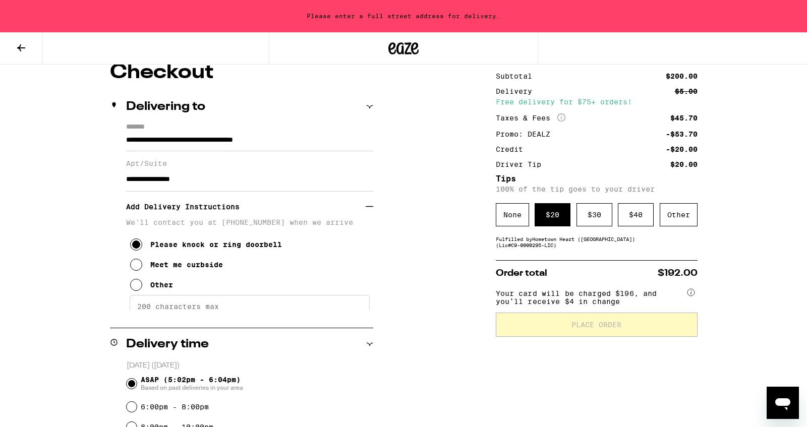
scroll to position [0, 0]
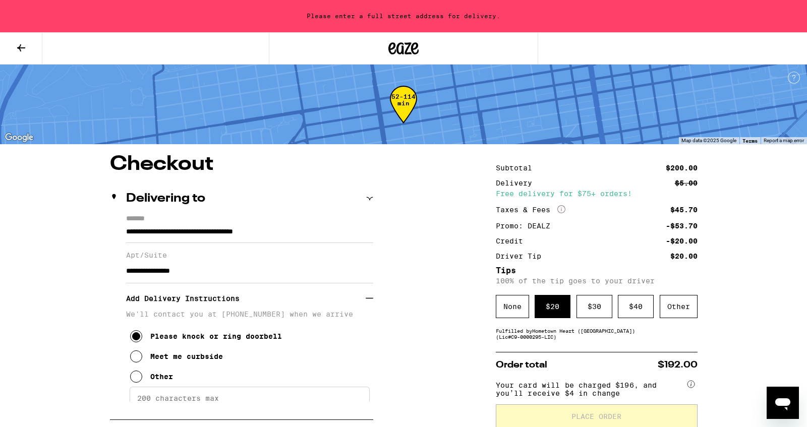
click at [221, 281] on input "**********" at bounding box center [249, 271] width 247 height 24
type input "*"
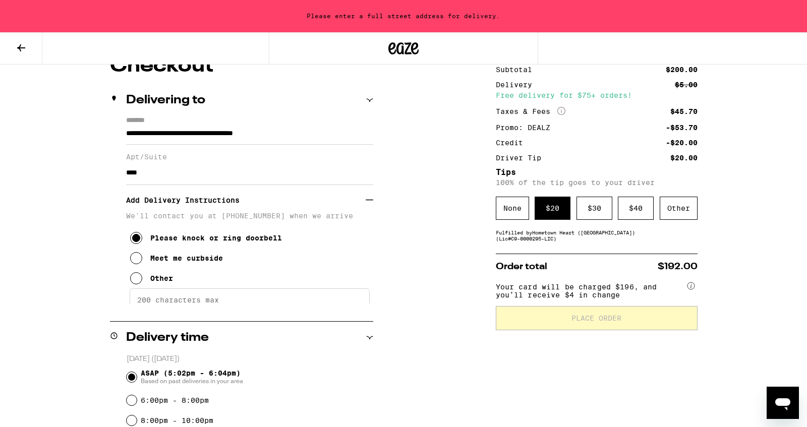
scroll to position [102, 0]
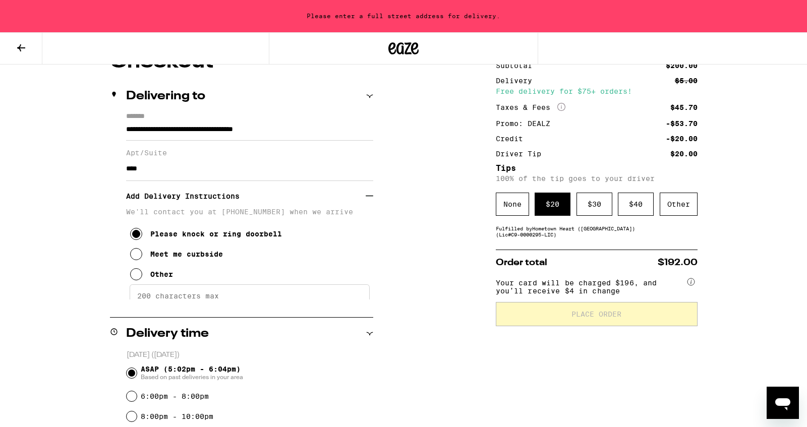
type input "****"
click at [138, 240] on icon at bounding box center [136, 234] width 12 height 12
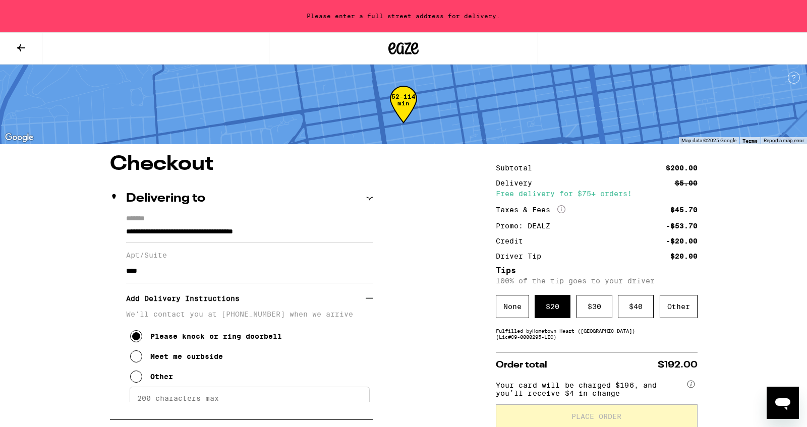
scroll to position [0, 0]
click at [588, 18] on div "Please enter a full street address for delivery." at bounding box center [403, 16] width 807 height 32
click at [260, 232] on input "**********" at bounding box center [249, 234] width 247 height 17
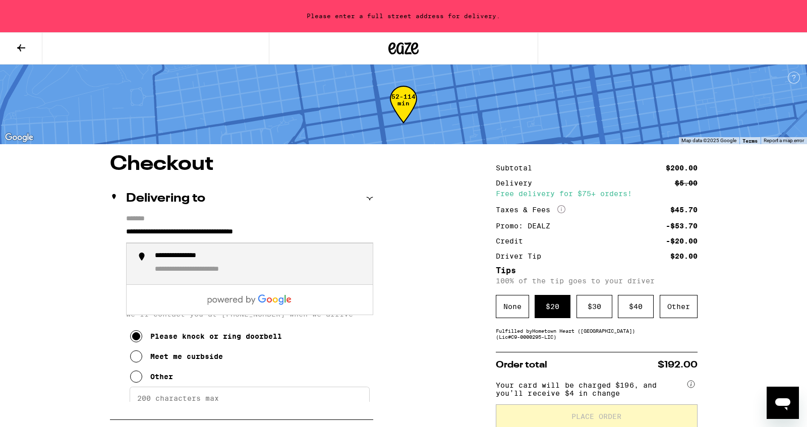
click at [226, 260] on div "**********" at bounding box center [199, 257] width 89 height 11
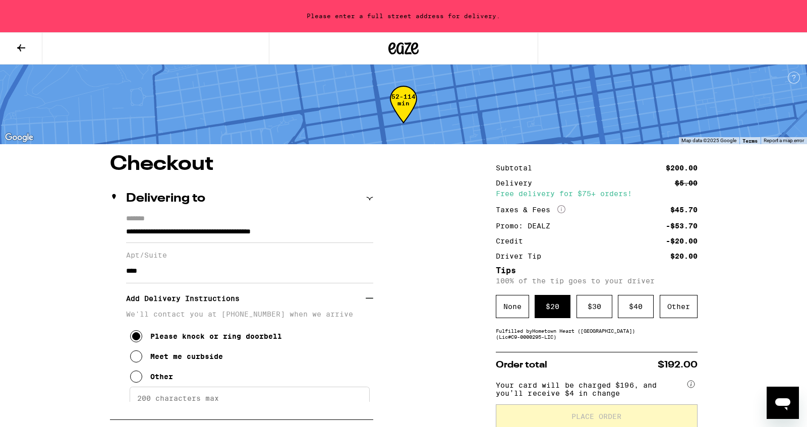
type input "**********"
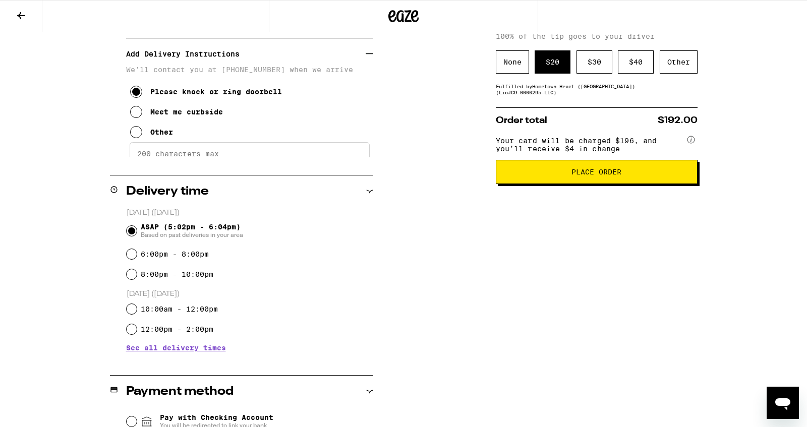
scroll to position [215, 0]
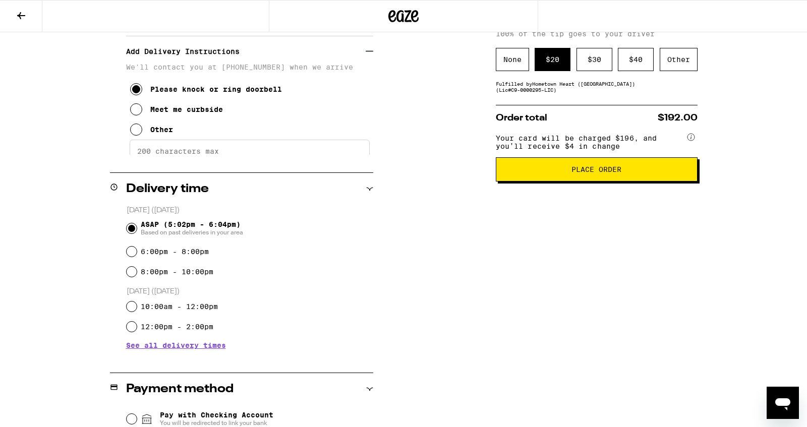
click at [535, 173] on span "Place Order" at bounding box center [596, 169] width 185 height 7
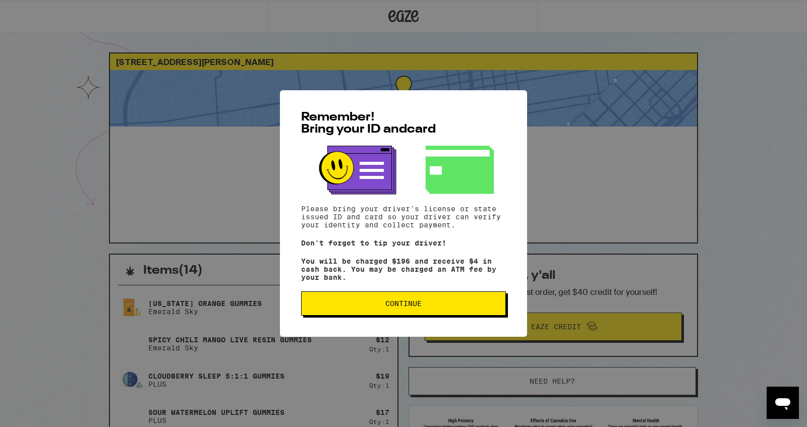
click at [373, 316] on button "Continue" at bounding box center [403, 303] width 205 height 24
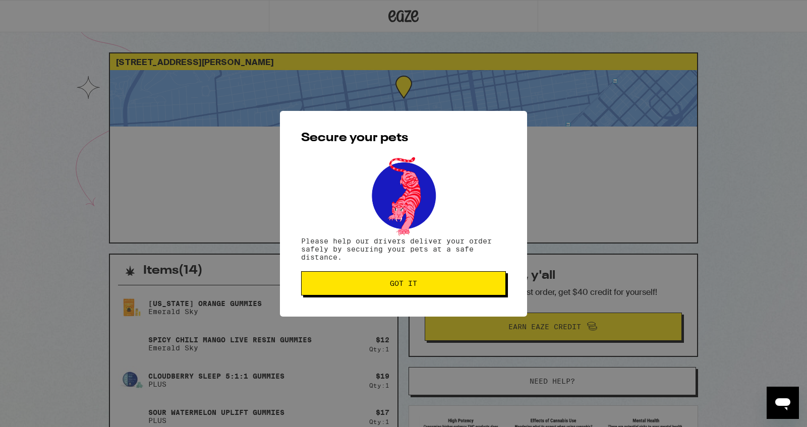
click at [380, 281] on button "Got it" at bounding box center [403, 283] width 205 height 24
